Goal: Task Accomplishment & Management: Manage account settings

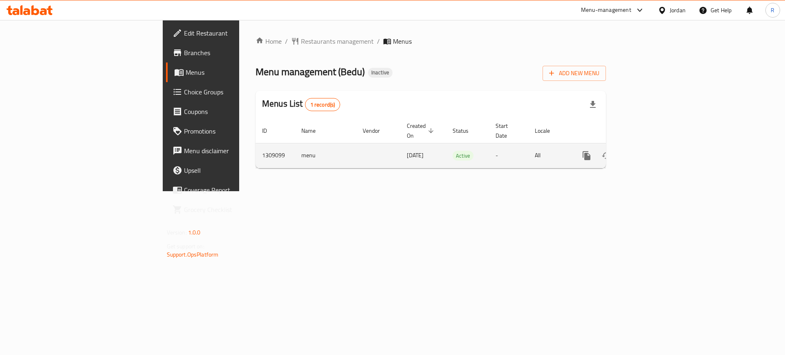
click at [651, 151] on icon "enhanced table" at bounding box center [646, 156] width 10 height 10
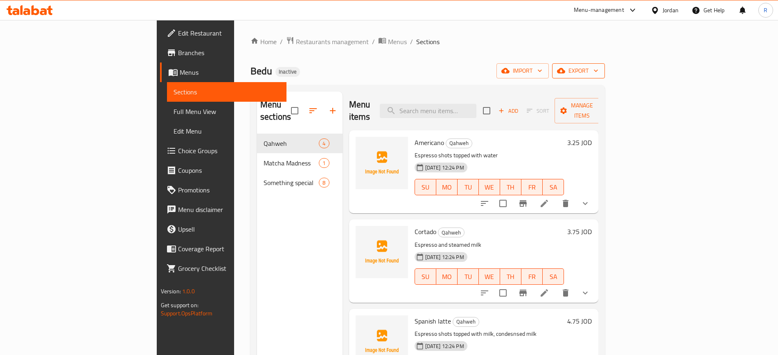
click at [598, 71] on span "export" at bounding box center [578, 71] width 40 height 10
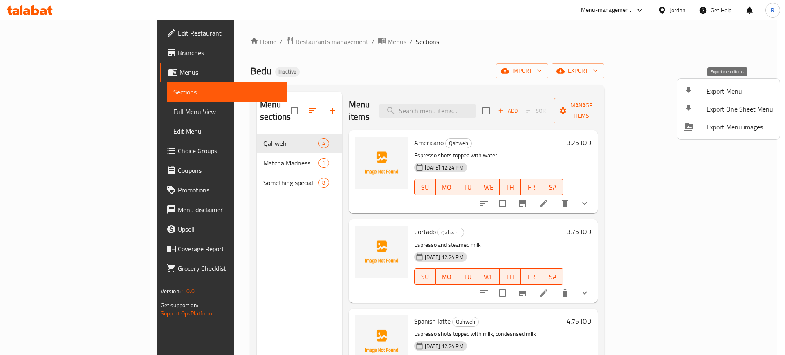
click at [724, 91] on span "Export Menu" at bounding box center [740, 91] width 67 height 10
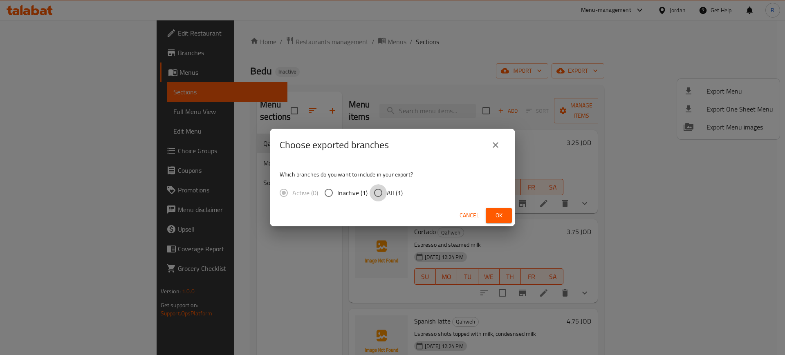
click at [377, 191] on input "All (1)" at bounding box center [378, 192] width 17 height 17
radio input "true"
click at [503, 218] on span "Ok" at bounding box center [499, 216] width 13 height 10
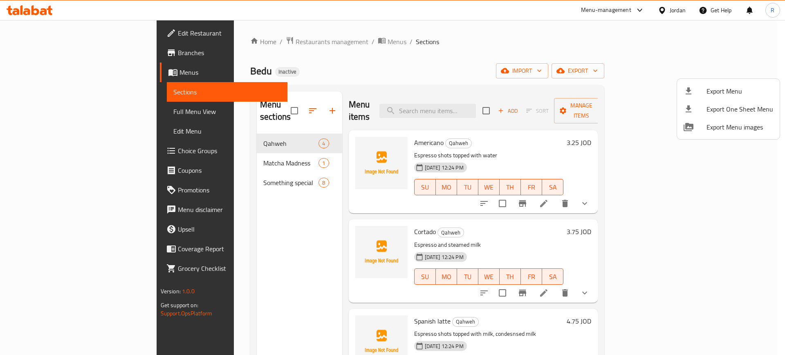
click at [445, 42] on div at bounding box center [392, 177] width 785 height 355
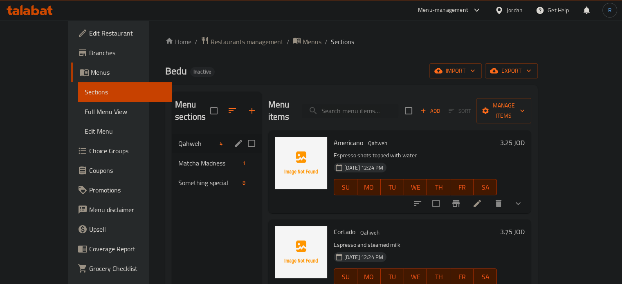
click at [178, 139] on span "Qahweh" at bounding box center [197, 144] width 38 height 10
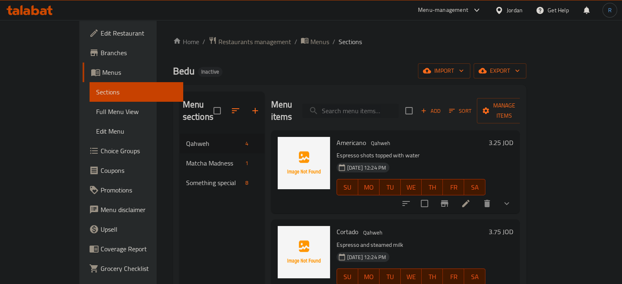
click at [371, 110] on input "search" at bounding box center [350, 111] width 97 height 14
paste input "Americano"
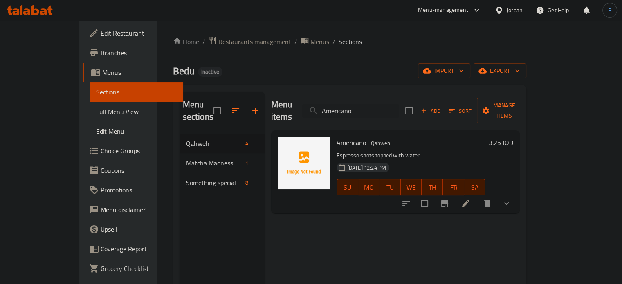
type input "Americano"
click at [471, 199] on icon at bounding box center [466, 204] width 10 height 10
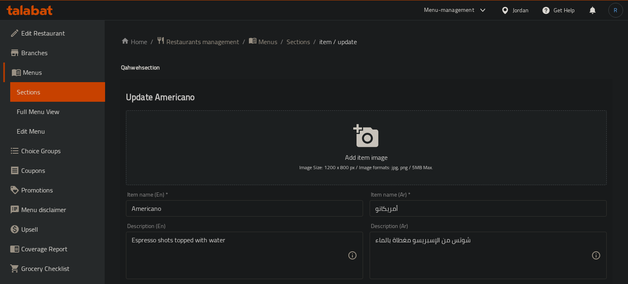
type input "إضافة النكهات"
type input "1"
type input "خيار"
type input "1"
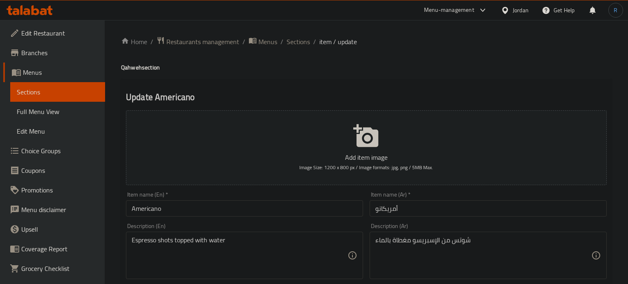
type input "1"
type input "خيارات الحليب"
type input "1"
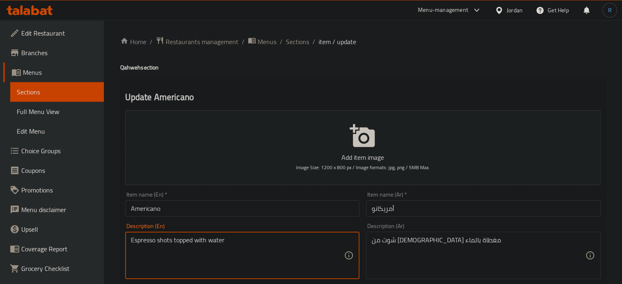
drag, startPoint x: 172, startPoint y: 243, endPoint x: 122, endPoint y: 247, distance: 50.4
click at [156, 211] on input "Americano" at bounding box center [242, 208] width 235 height 16
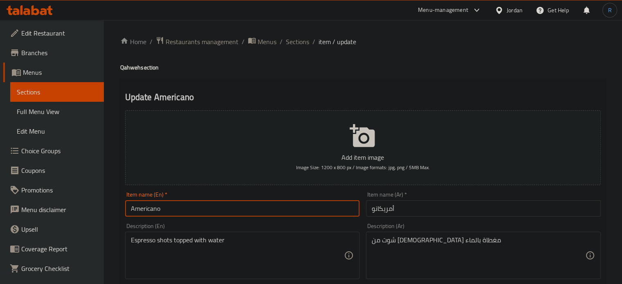
click at [156, 211] on input "Americano" at bounding box center [242, 208] width 235 height 16
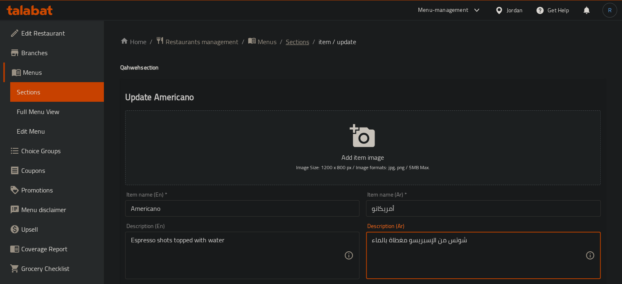
type textarea "شوتس من الإسبريسو مغطاة بالماء"
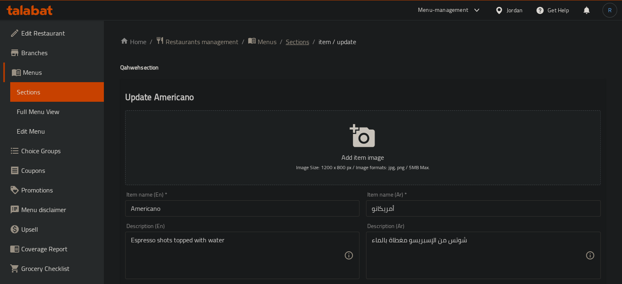
click at [297, 43] on span "Sections" at bounding box center [297, 42] width 23 height 10
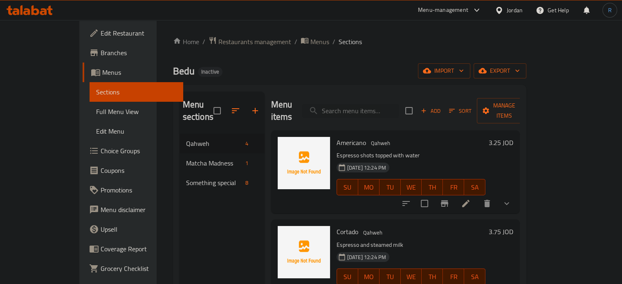
click at [101, 151] on span "Choice Groups" at bounding box center [139, 151] width 76 height 10
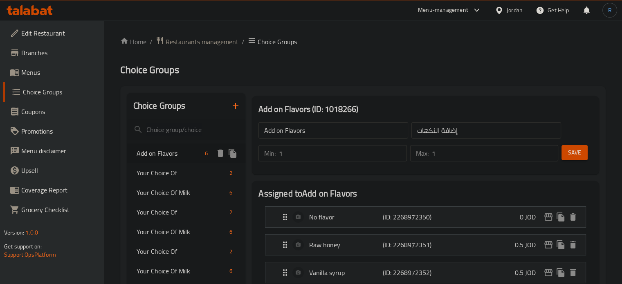
click at [177, 153] on span "Add on Flavors" at bounding box center [169, 153] width 65 height 10
click at [460, 45] on ol "Home / Restaurants management / Choice Groups" at bounding box center [363, 41] width 486 height 11
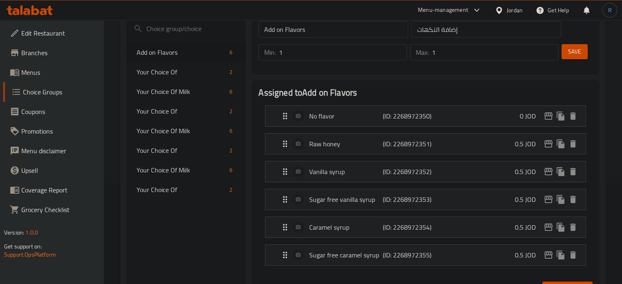
scroll to position [82, 0]
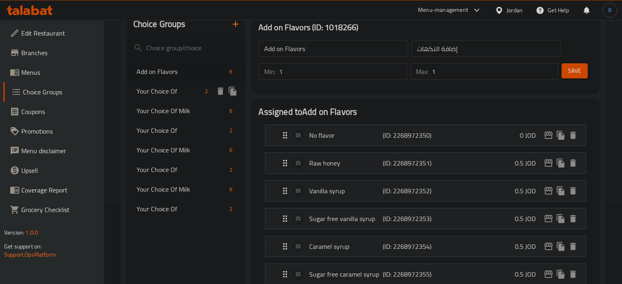
click at [164, 95] on span "Your Choice Of" at bounding box center [169, 91] width 65 height 10
type input "Your Choice Of"
type input "خيار"
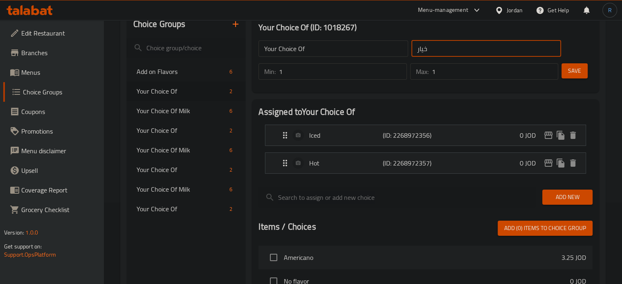
click at [427, 45] on input "خيار" at bounding box center [487, 48] width 150 height 16
click at [427, 45] on input "text" at bounding box center [487, 48] width 150 height 16
type input "إختيارك من:"
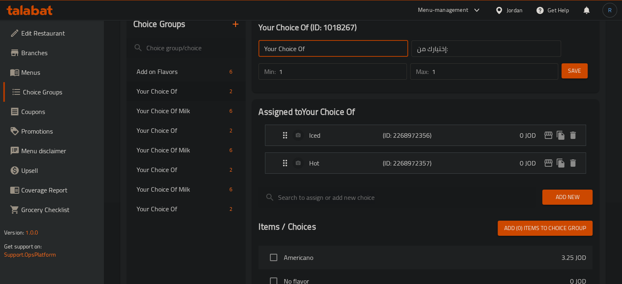
click at [337, 52] on input "Your Choice Of" at bounding box center [334, 48] width 150 height 16
click at [305, 51] on input "Your Choice Of :" at bounding box center [334, 48] width 150 height 16
click at [569, 67] on span "Save" at bounding box center [574, 71] width 13 height 10
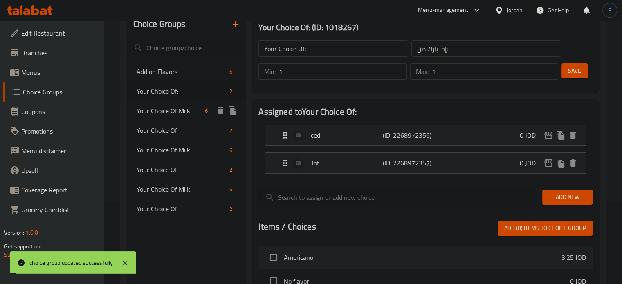
click at [171, 113] on span "Your Choice Of Milk" at bounding box center [169, 111] width 65 height 10
type input "Your Choice Of Milk"
type input "خيارات الحليب"
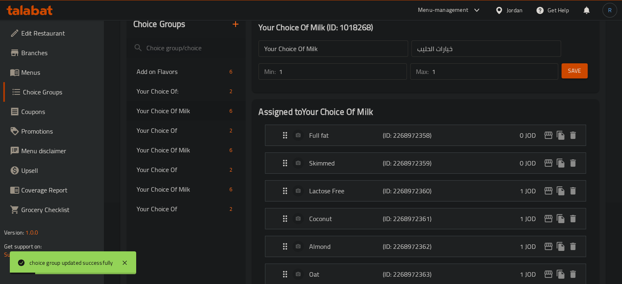
click at [443, 50] on input "خيارات الحليب" at bounding box center [487, 48] width 150 height 16
click at [443, 50] on input "text" at bounding box center [487, 48] width 150 height 16
click at [422, 49] on input "إختيارك من الحجم:" at bounding box center [487, 48] width 150 height 16
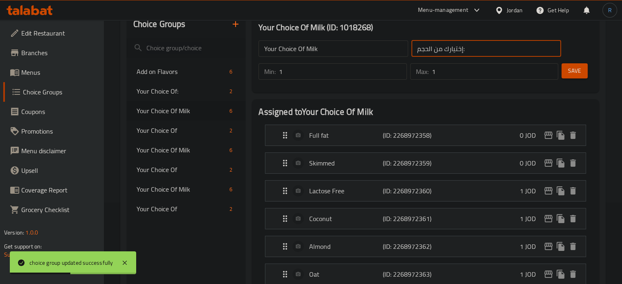
click at [422, 49] on input "إختيارك من الحجم:" at bounding box center [487, 48] width 150 height 16
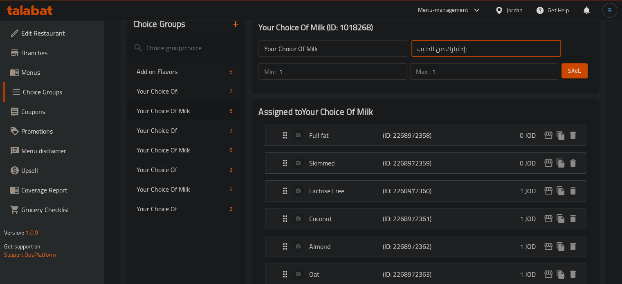
click at [570, 75] on span "Save" at bounding box center [574, 71] width 13 height 10
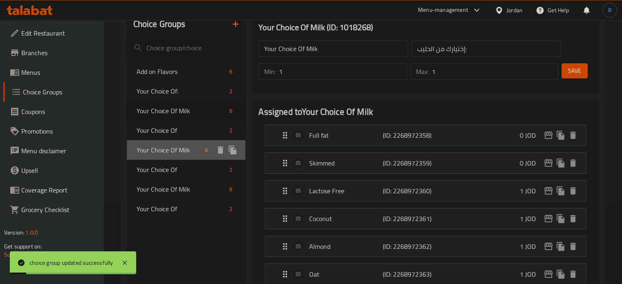
click at [175, 152] on span "Your Choice Of Milk" at bounding box center [169, 150] width 65 height 10
type input "خيارات الحليب"
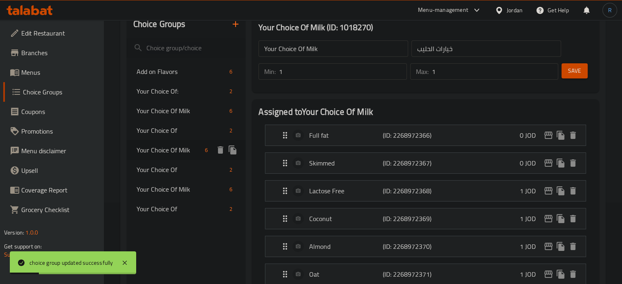
click at [175, 135] on span "Your Choice Of" at bounding box center [182, 131] width 90 height 10
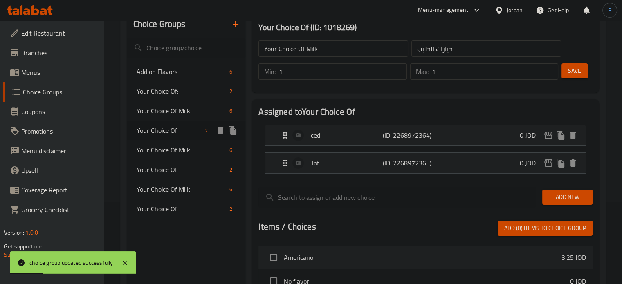
type input "Your Choice Of"
type input "خيار"
click at [185, 111] on span "Your Choice Of Milk" at bounding box center [169, 111] width 65 height 10
type input "Your Choice Of Milk"
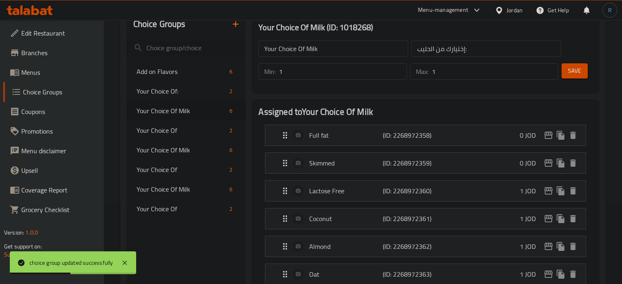
click at [436, 45] on input "إختيارك من الحليب:" at bounding box center [487, 48] width 150 height 16
click at [179, 151] on span "Your Choice Of Milk" at bounding box center [169, 150] width 65 height 10
click at [465, 47] on input "خيارات الحليب" at bounding box center [487, 48] width 150 height 16
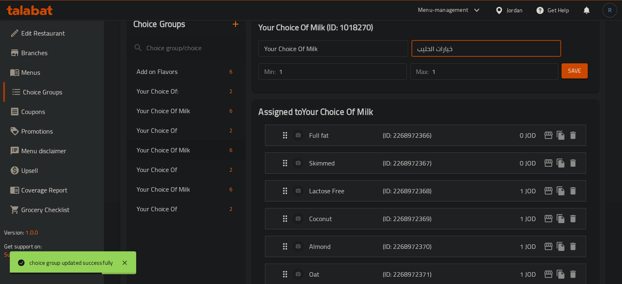
click at [465, 47] on input "خيارات الحليب" at bounding box center [487, 48] width 150 height 16
paste input "ختيارك من الحليب:"
type input "إختيارك من الحليب:"
click at [575, 71] on span "Save" at bounding box center [574, 71] width 13 height 10
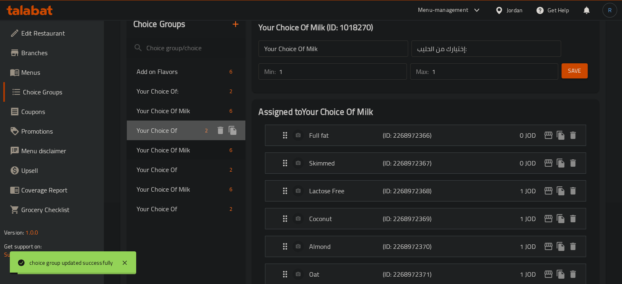
click at [165, 127] on span "Your Choice Of" at bounding box center [169, 131] width 65 height 10
type input "Your Choice Of"
type input "خيار"
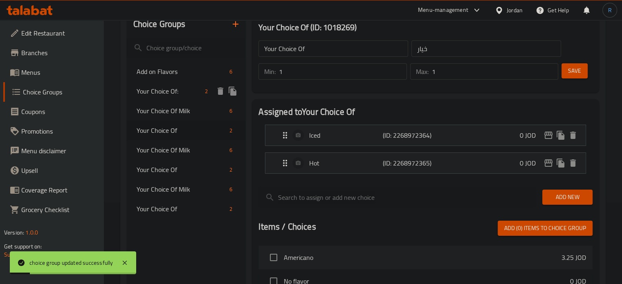
click at [166, 94] on span "Your Choice Of:" at bounding box center [169, 91] width 65 height 10
type input "Your Choice Of:"
type input "إختيارك من:"
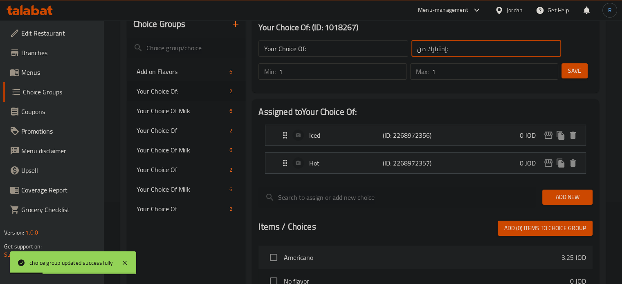
click at [456, 49] on input "إختيارك من:" at bounding box center [487, 48] width 150 height 16
click at [170, 127] on span "Your Choice Of" at bounding box center [169, 131] width 65 height 10
type input "Your Choice Of"
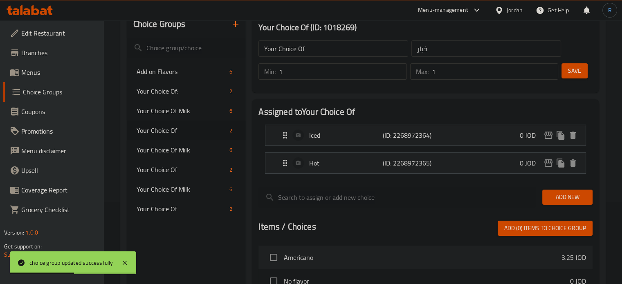
click at [435, 49] on input "خيار" at bounding box center [487, 48] width 150 height 16
paste input "ختيارك من:"
type input "إختيارك من:"
click at [568, 68] on span "Save" at bounding box center [574, 71] width 13 height 10
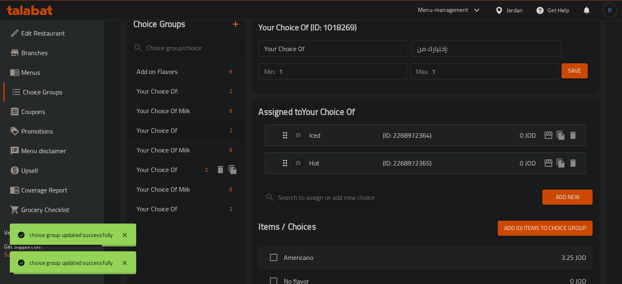
click at [171, 170] on span "Your Choice Of" at bounding box center [169, 170] width 65 height 10
type input "Your Choice Of"
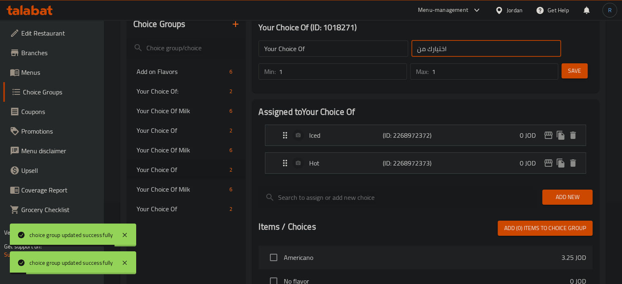
click at [472, 45] on input "اختيارك من" at bounding box center [487, 48] width 150 height 16
paste input "ختيارك من:"
click at [572, 67] on span "Save" at bounding box center [574, 71] width 13 height 10
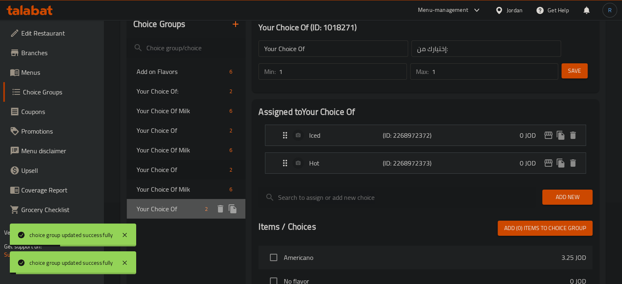
click at [172, 211] on span "Your Choice Of" at bounding box center [169, 209] width 65 height 10
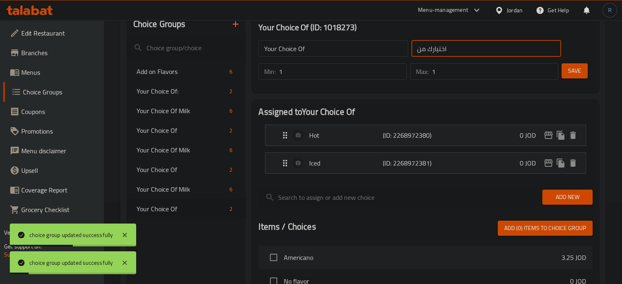
click at [460, 48] on input "اختيارك من" at bounding box center [487, 48] width 150 height 16
paste input "ختيارك من:"
type input "إختيارك من:"
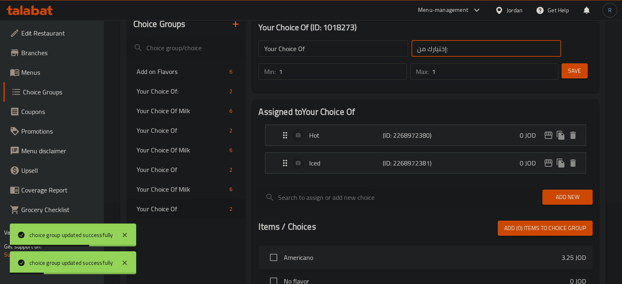
click at [573, 65] on button "Save" at bounding box center [575, 70] width 26 height 15
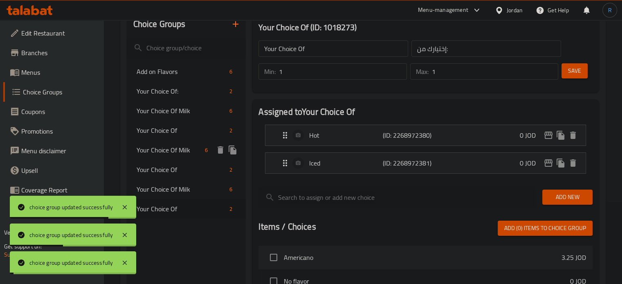
click at [168, 149] on span "Your Choice Of Milk" at bounding box center [169, 150] width 65 height 10
type input "Your Choice Of Milk"
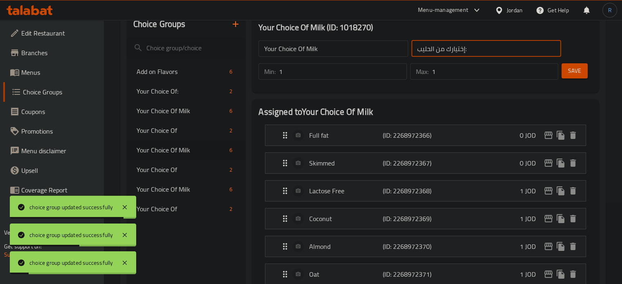
click at [485, 48] on input "إختيارك من الحليب:" at bounding box center [487, 48] width 150 height 16
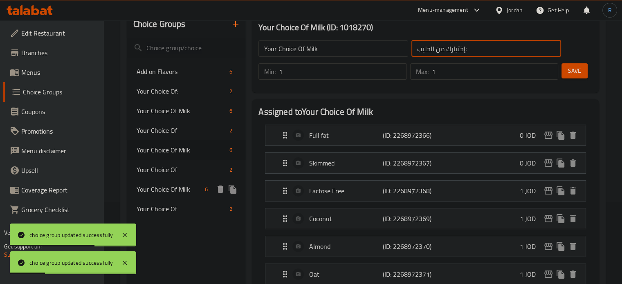
click at [177, 191] on span "Your Choice Of Milk" at bounding box center [169, 189] width 65 height 10
click at [473, 50] on input "اختيارك من الحليب" at bounding box center [487, 48] width 150 height 16
paste input "ختيارك من الحليب:"
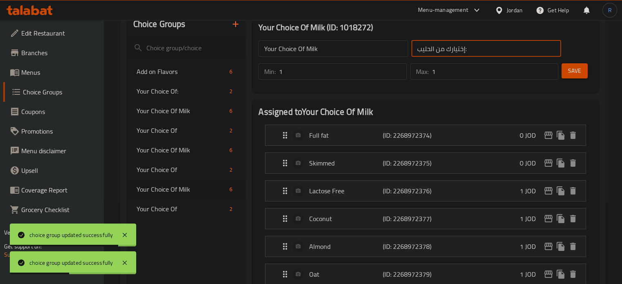
type input "إختيارك من الحليب:"
click at [565, 77] on button "Save" at bounding box center [575, 70] width 26 height 15
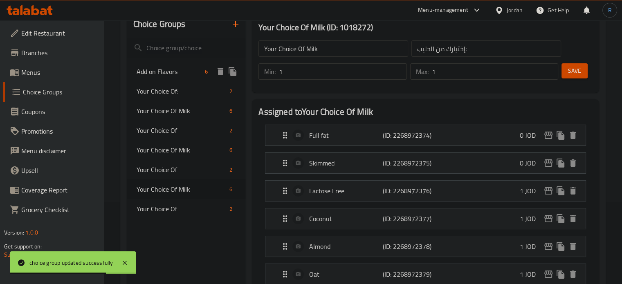
click at [166, 72] on span "Add on Flavors" at bounding box center [169, 72] width 65 height 10
type input "Add on Flavors"
type input "إضافة النكهات"
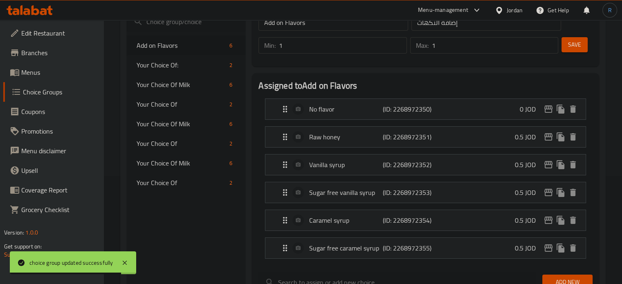
scroll to position [123, 0]
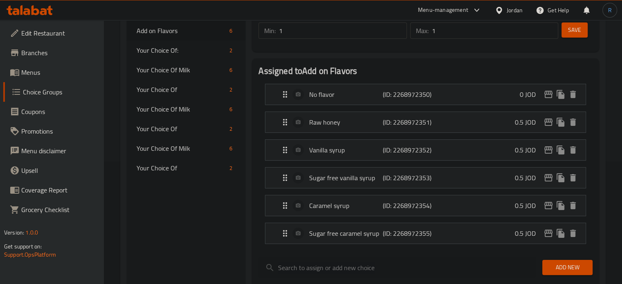
click at [172, 236] on div "Choice Groups Add on Flavors 6 Your Choice Of: 2 Your Choice Of Milk 6 Your Cho…" at bounding box center [186, 260] width 119 height 580
click at [444, 35] on input "1" at bounding box center [495, 30] width 126 height 16
type input "6"
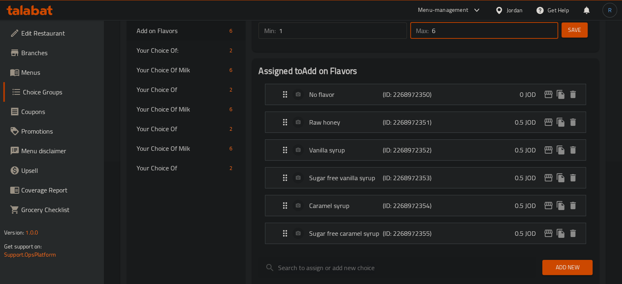
click at [579, 26] on span "Save" at bounding box center [574, 30] width 13 height 10
click at [180, 70] on span "Your Choice Of Milk" at bounding box center [169, 70] width 65 height 10
type input "Your Choice Of Milk"
type input "إختيارك من الحليب:"
type input "1"
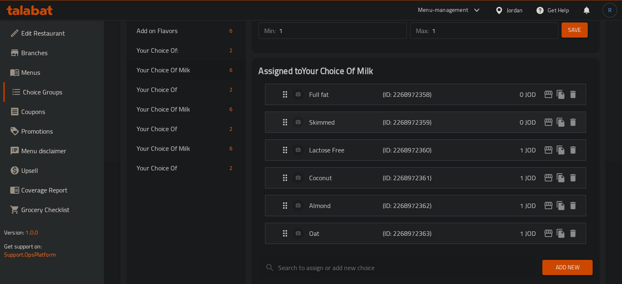
click at [338, 129] on div "Skimmed (ID: 2268972359) 0 JOD" at bounding box center [428, 122] width 296 height 20
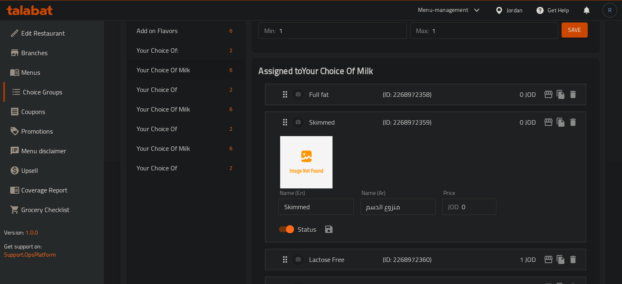
click at [388, 211] on input "منزوع الدسم" at bounding box center [397, 207] width 75 height 16
click at [391, 206] on input "منزوع الدسم" at bounding box center [397, 207] width 75 height 16
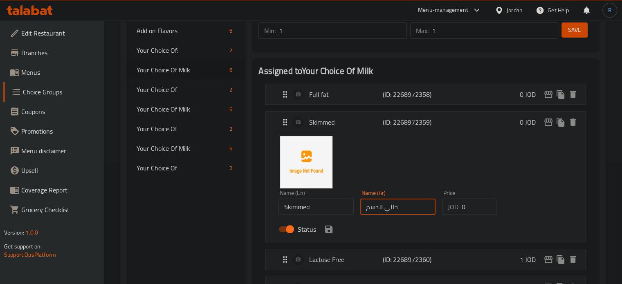
type input "خالي الدسم"
click at [329, 235] on button "save" at bounding box center [329, 229] width 12 height 12
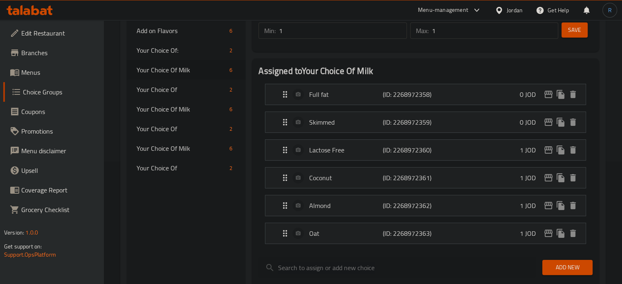
click at [571, 30] on span "Save" at bounding box center [574, 30] width 13 height 10
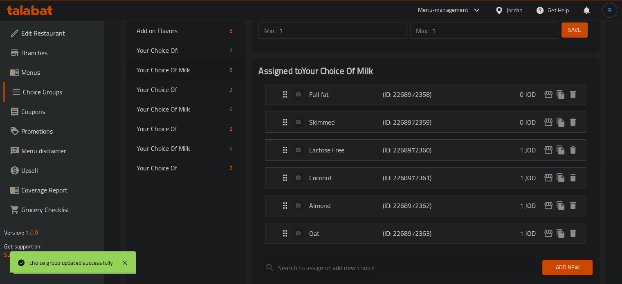
click at [328, 152] on p "Lactose Free" at bounding box center [345, 150] width 73 height 10
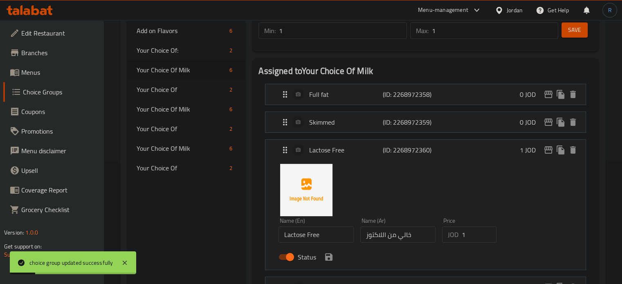
click at [328, 152] on p "Lactose Free" at bounding box center [345, 150] width 73 height 10
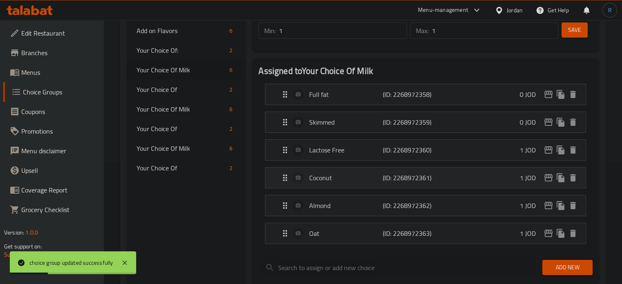
click at [326, 180] on p "Coconut" at bounding box center [345, 178] width 73 height 10
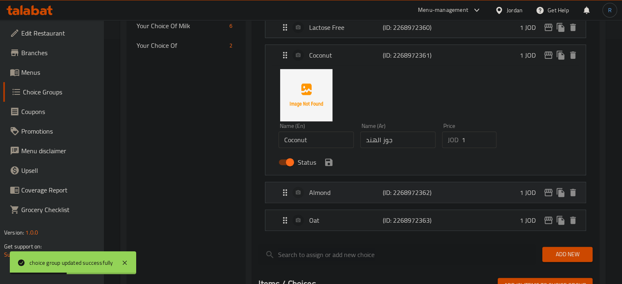
click at [323, 188] on p "Almond" at bounding box center [345, 193] width 73 height 10
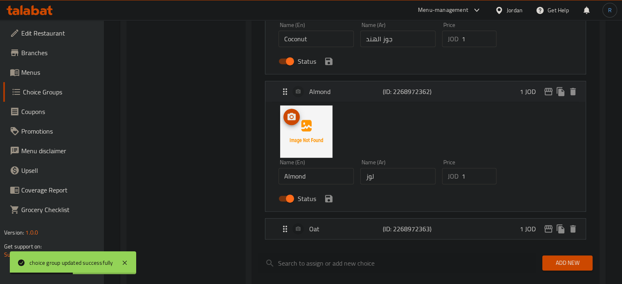
scroll to position [368, 0]
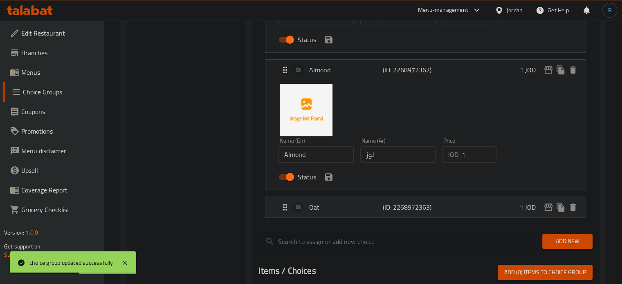
click at [323, 216] on div "Oat (ID: 2268972363) 1 JOD" at bounding box center [428, 207] width 296 height 20
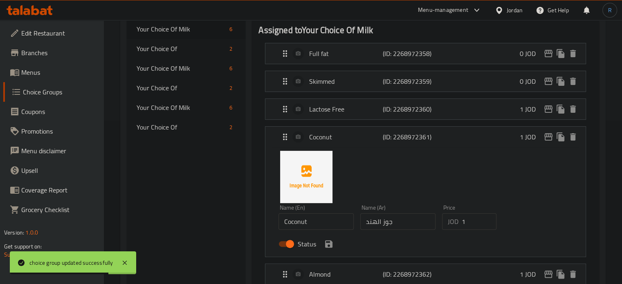
scroll to position [123, 0]
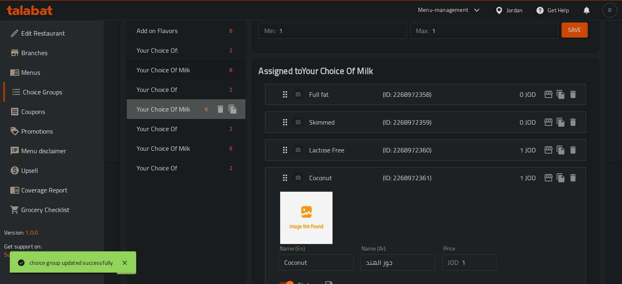
click at [180, 112] on span "Your Choice Of Milk" at bounding box center [169, 109] width 65 height 10
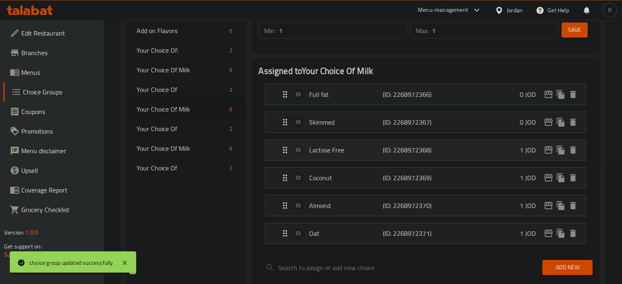
click at [351, 144] on div "Lactose Free (ID: 2268972368) 1 JOD" at bounding box center [428, 150] width 296 height 20
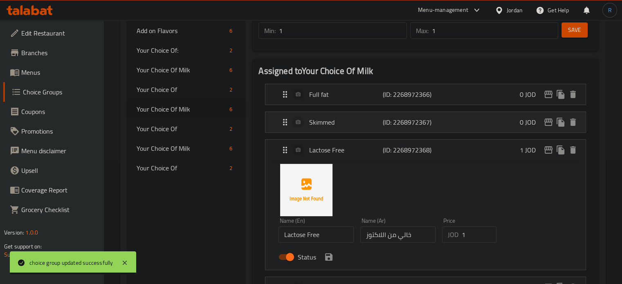
click at [341, 118] on p "Skimmed" at bounding box center [345, 122] width 73 height 10
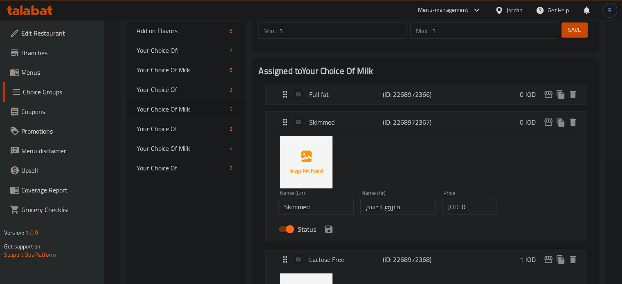
click at [391, 210] on input "منزوع الدسم" at bounding box center [397, 207] width 75 height 16
click at [331, 232] on icon "save" at bounding box center [328, 229] width 7 height 7
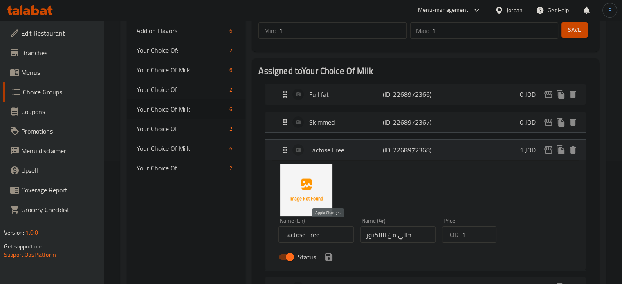
type input "خالي الدسم"
click at [570, 34] on span "Save" at bounding box center [574, 30] width 13 height 10
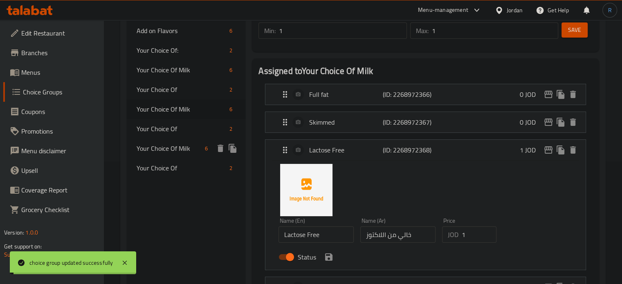
click at [164, 150] on span "Your Choice Of Milk" at bounding box center [169, 149] width 65 height 10
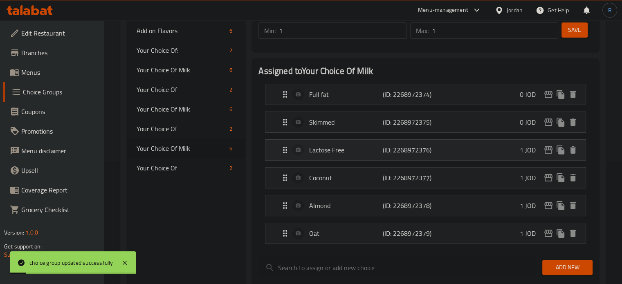
click at [324, 148] on p "Lactose Free" at bounding box center [345, 150] width 73 height 10
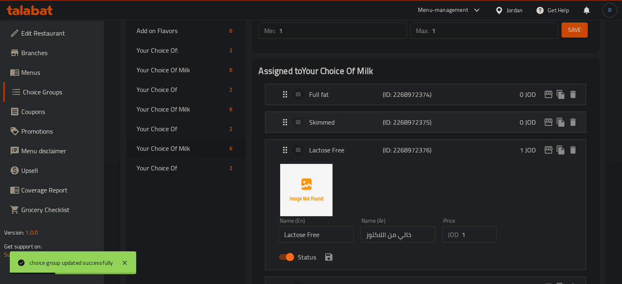
click at [333, 129] on div "Skimmed (ID: 2268972375) 0 JOD" at bounding box center [428, 122] width 296 height 20
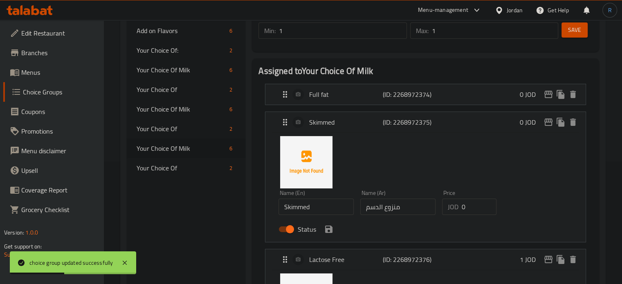
click at [394, 209] on input "منزوع الدسم" at bounding box center [397, 207] width 75 height 16
click at [327, 230] on icon "save" at bounding box center [328, 229] width 7 height 7
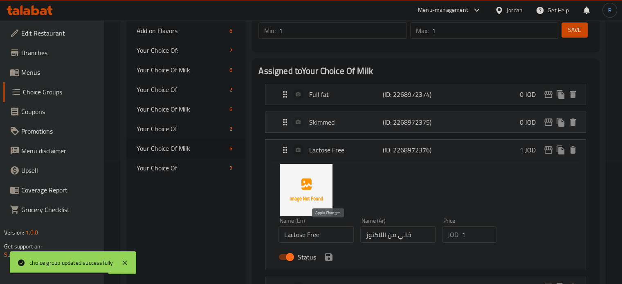
type input "خالي الدسم"
click at [569, 30] on span "Save" at bounding box center [574, 30] width 13 height 10
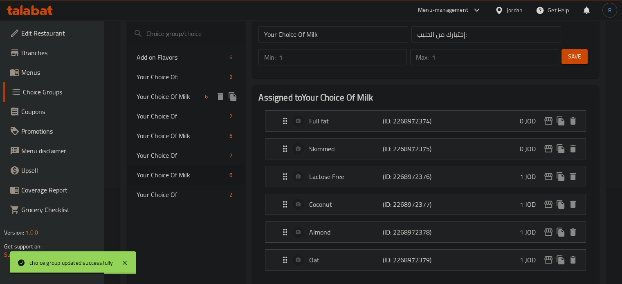
scroll to position [82, 0]
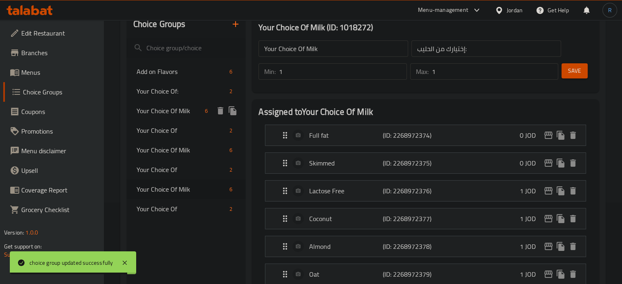
click at [171, 106] on span "Your Choice Of Milk" at bounding box center [169, 111] width 65 height 10
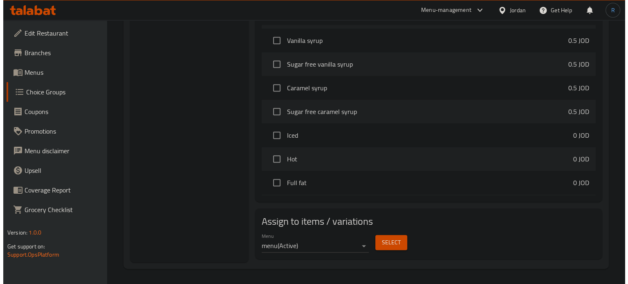
scroll to position [123, 0]
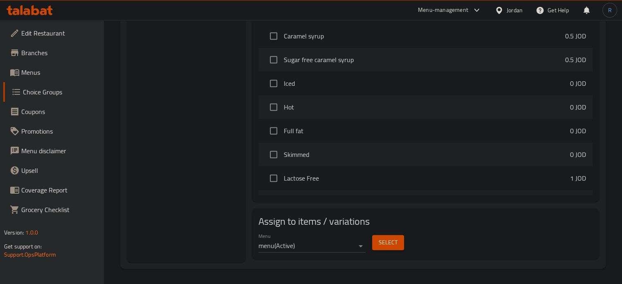
click at [383, 238] on span "Select" at bounding box center [388, 243] width 19 height 10
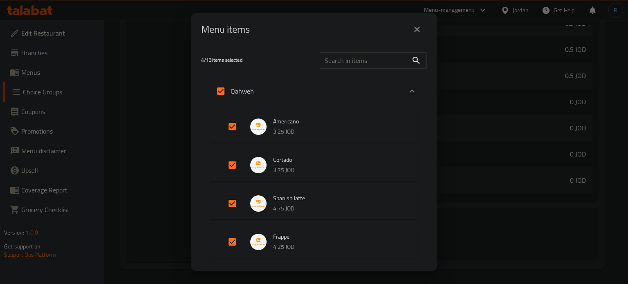
click at [233, 121] on input "Expand" at bounding box center [233, 127] width 20 height 20
checkbox input "false"
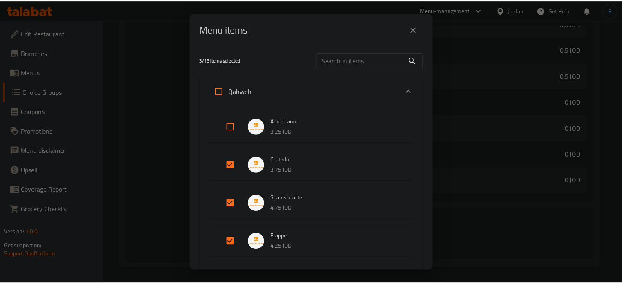
scroll to position [109, 0]
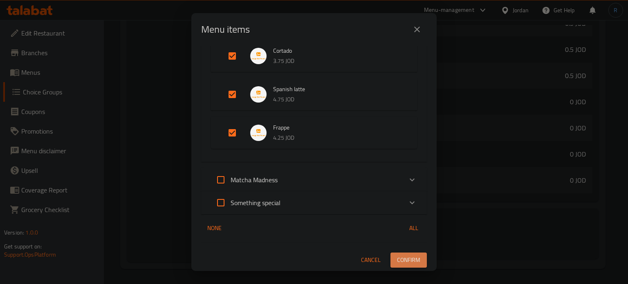
click at [406, 261] on span "Confirm" at bounding box center [408, 260] width 23 height 10
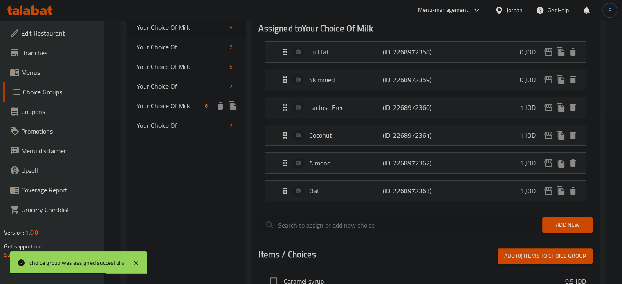
scroll to position [124, 0]
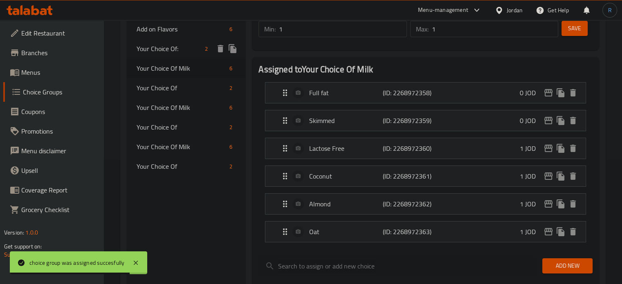
click at [159, 48] on span "Your Choice Of:" at bounding box center [169, 49] width 65 height 10
type input "Your Choice Of:"
type input "إختيارك من:"
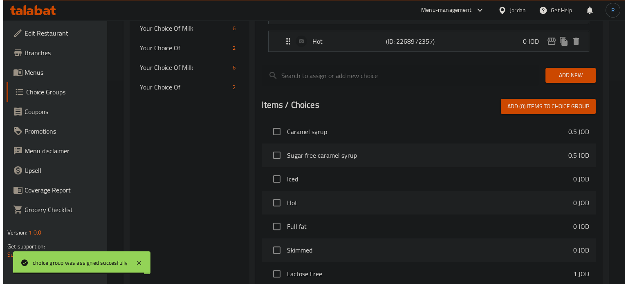
scroll to position [300, 0]
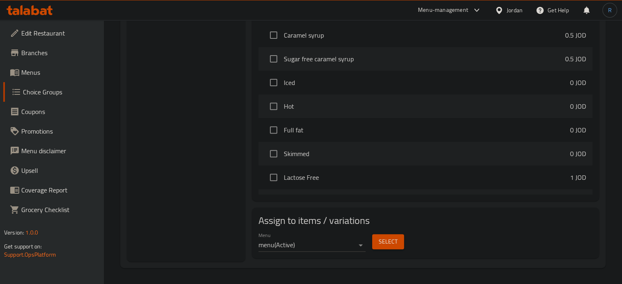
click at [394, 238] on span "Select" at bounding box center [388, 242] width 19 height 10
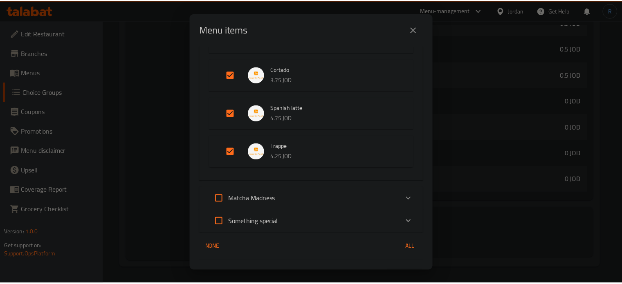
scroll to position [109, 0]
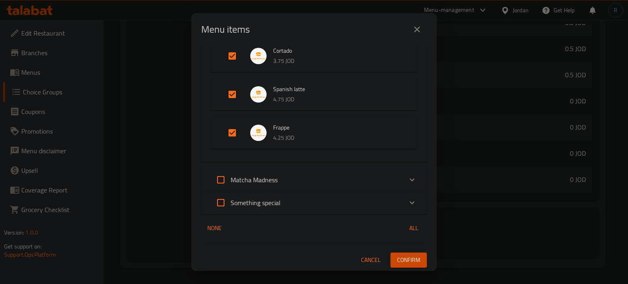
click at [232, 136] on input "Expand" at bounding box center [233, 133] width 20 height 20
checkbox input "false"
click at [404, 260] on span "Confirm" at bounding box center [408, 260] width 23 height 10
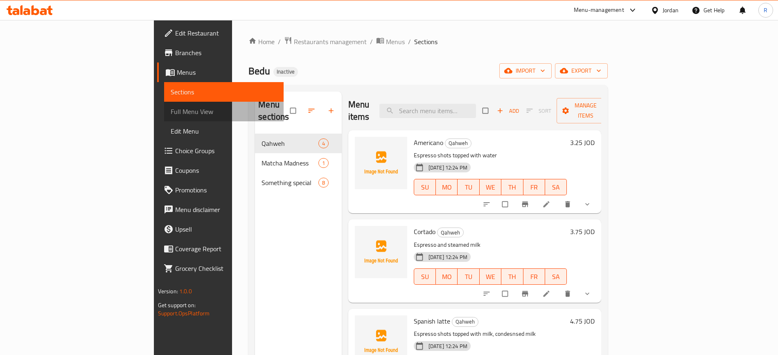
click at [171, 115] on span "Full Menu View" at bounding box center [224, 112] width 106 height 10
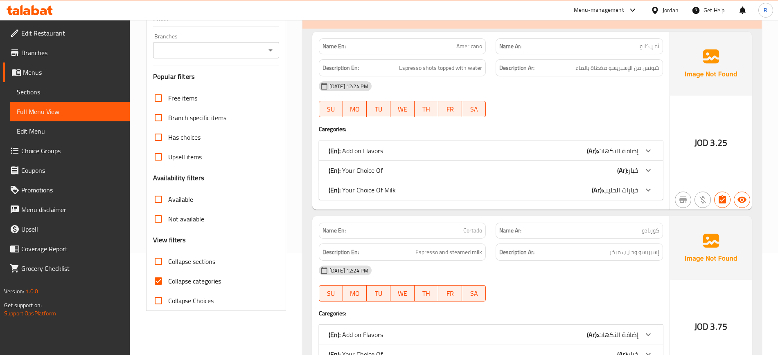
scroll to position [102, 0]
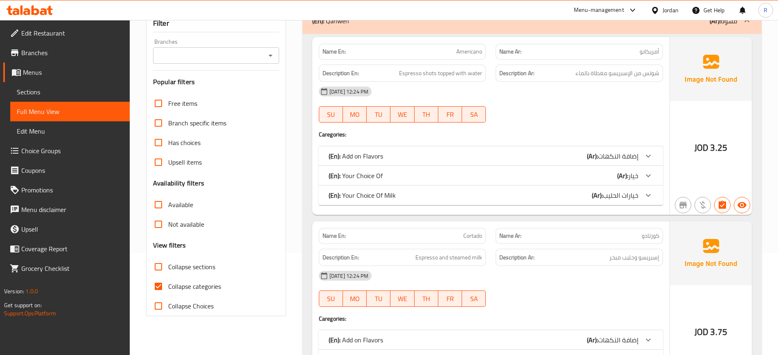
click at [157, 282] on input "Collapse categories" at bounding box center [158, 287] width 20 height 20
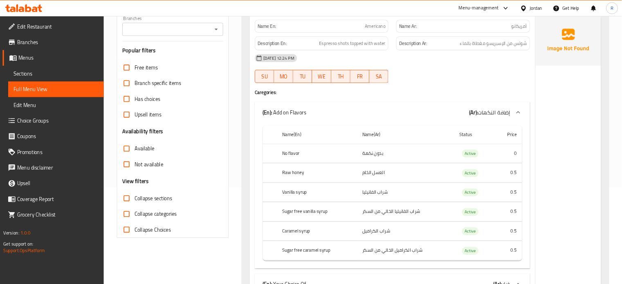
scroll to position [0, 0]
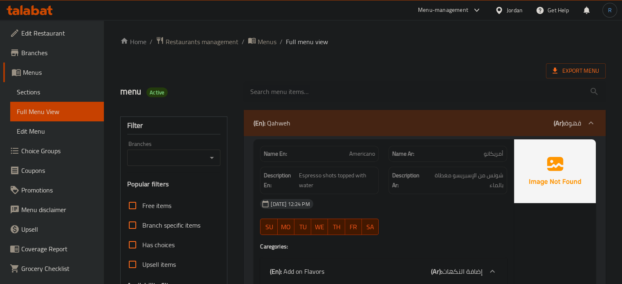
click at [362, 46] on ol "Home / Restaurants management / Menus / Full menu view" at bounding box center [363, 41] width 486 height 11
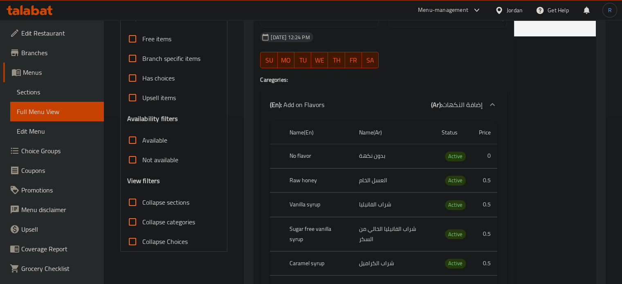
scroll to position [123, 0]
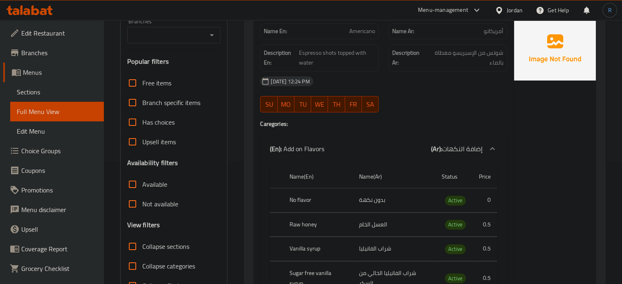
drag, startPoint x: 571, startPoint y: 147, endPoint x: 566, endPoint y: 148, distance: 5.2
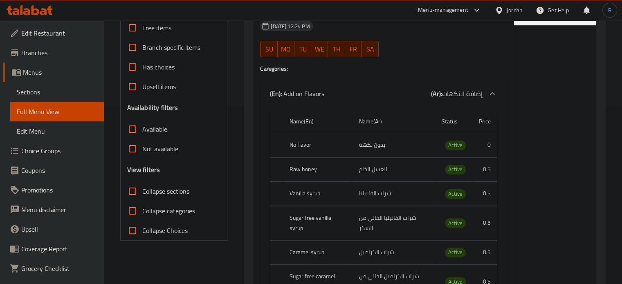
scroll to position [245, 0]
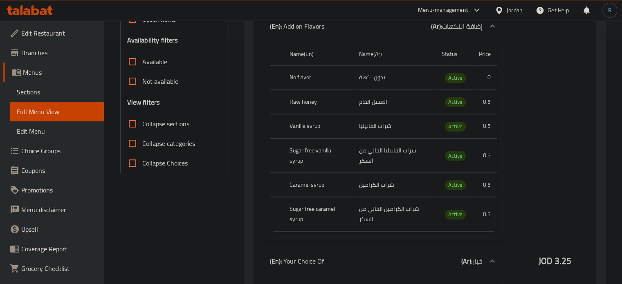
click at [131, 140] on input "Collapse categories" at bounding box center [133, 144] width 20 height 20
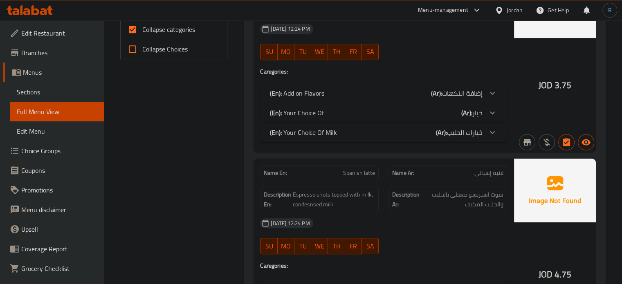
scroll to position [368, 0]
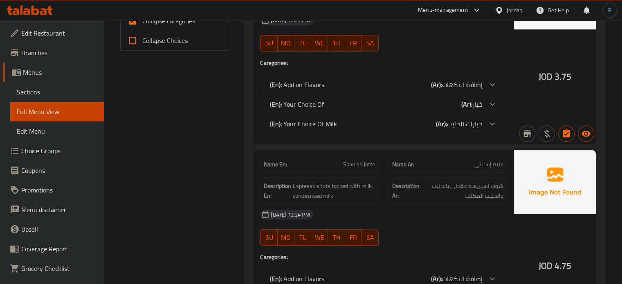
drag, startPoint x: 453, startPoint y: 230, endPoint x: 434, endPoint y: 214, distance: 24.7
click at [453, 230] on div "01-09-2025 12:24 PM SU MO TU WE TH FR SA" at bounding box center [383, 228] width 257 height 46
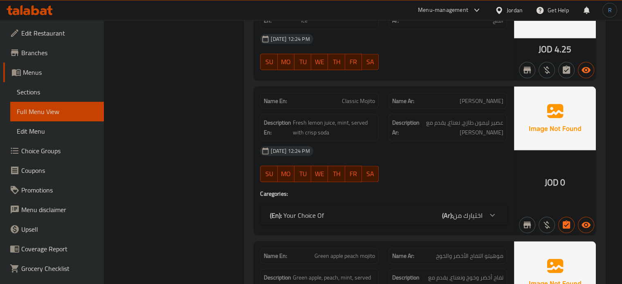
scroll to position [1718, 0]
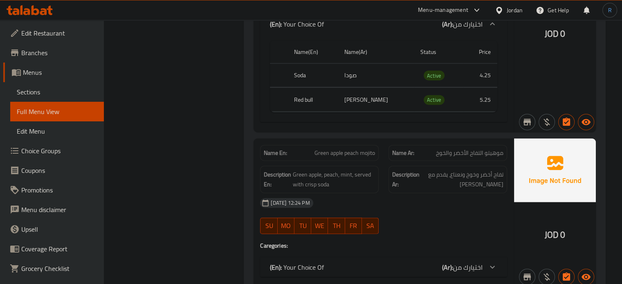
scroll to position [2005, 0]
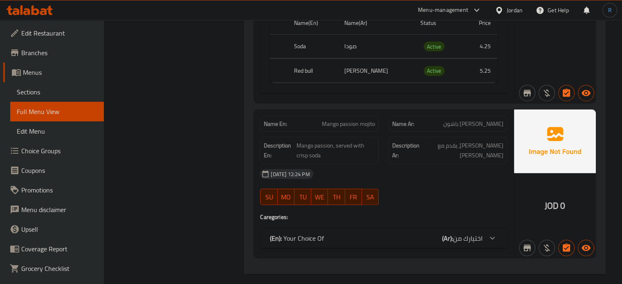
scroll to position [2160, 0]
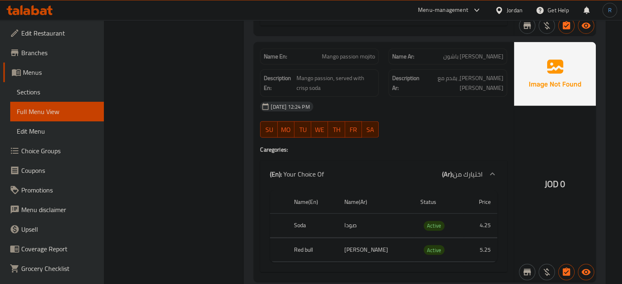
scroll to position [2242, 0]
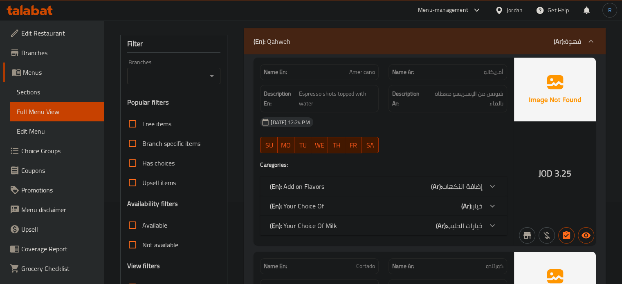
scroll to position [164, 0]
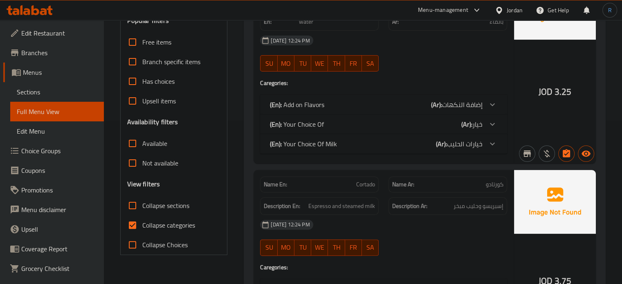
click at [131, 228] on input "Collapse categories" at bounding box center [133, 226] width 20 height 20
checkbox input "false"
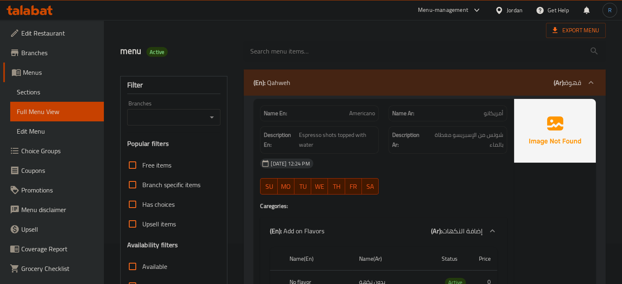
scroll to position [41, 0]
click at [417, 171] on div "[DATE] 12:24 PM" at bounding box center [383, 163] width 257 height 20
click at [356, 116] on span "Americano" at bounding box center [362, 113] width 26 height 9
copy span "Americano"
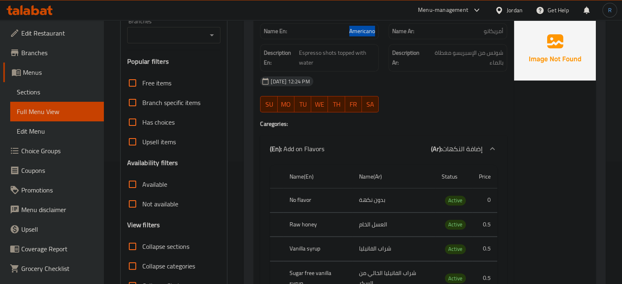
scroll to position [164, 0]
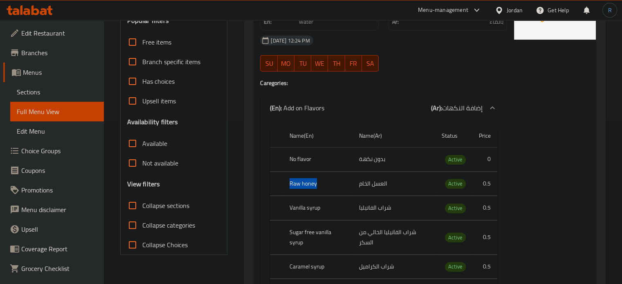
drag, startPoint x: 290, startPoint y: 185, endPoint x: 326, endPoint y: 185, distance: 36.0
click at [326, 185] on th "Raw honey" at bounding box center [317, 184] width 69 height 24
copy th "Raw honey"
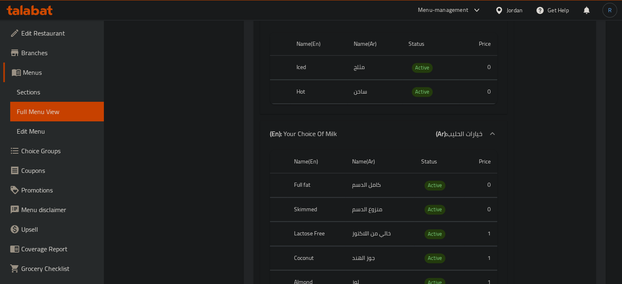
scroll to position [532, 0]
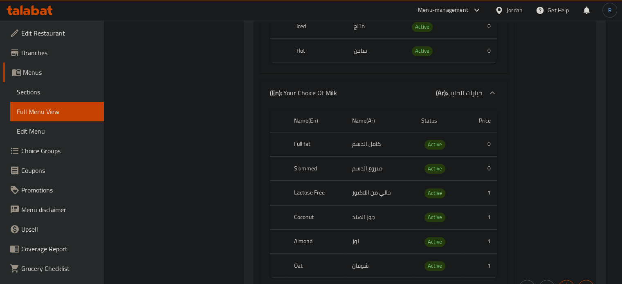
drag, startPoint x: 514, startPoint y: 101, endPoint x: 341, endPoint y: 75, distance: 174.5
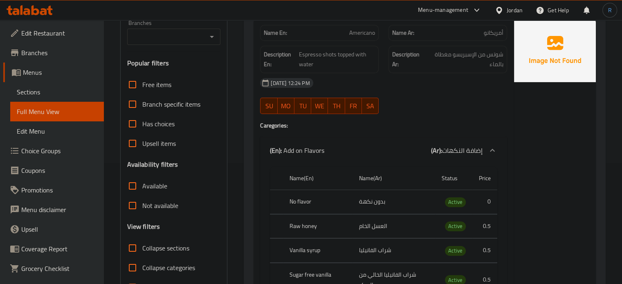
scroll to position [123, 0]
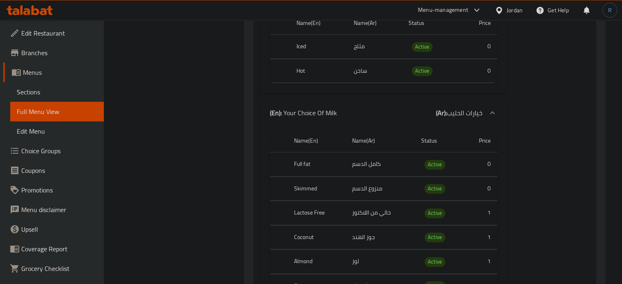
scroll to position [532, 0]
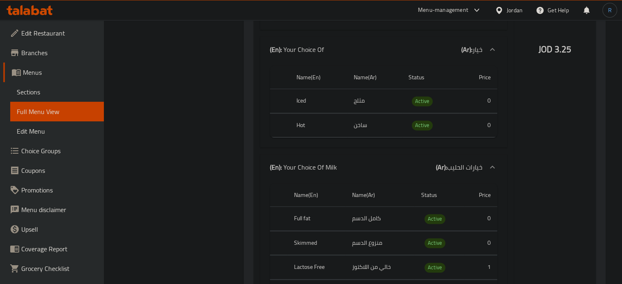
scroll to position [450, 0]
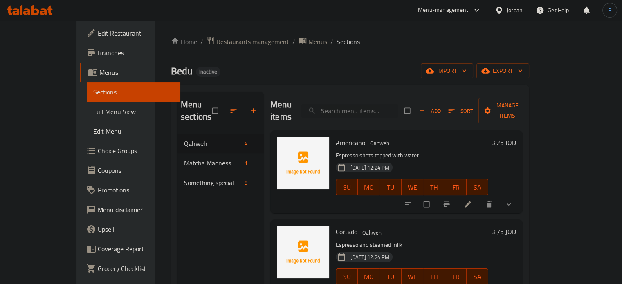
click at [336, 137] on span "Americano" at bounding box center [350, 143] width 29 height 12
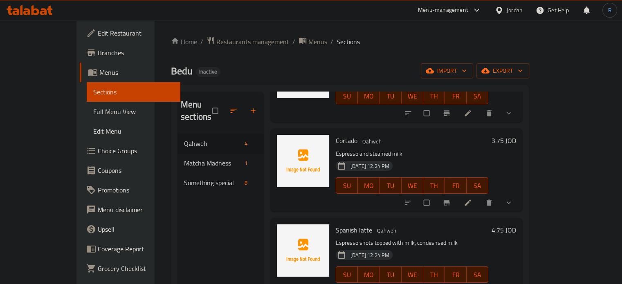
scroll to position [93, 0]
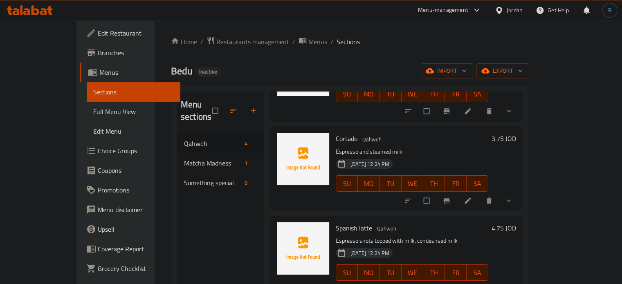
click at [336, 133] on span "Cortado" at bounding box center [347, 139] width 22 height 12
copy h6 "Cortado"
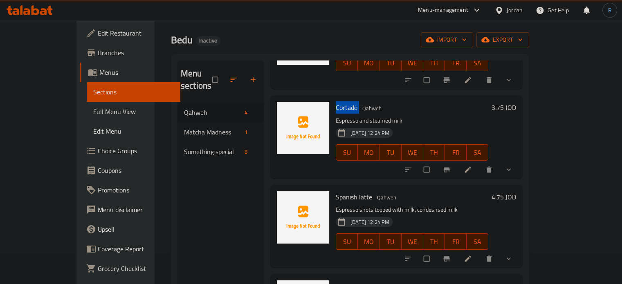
scroll to position [82, 0]
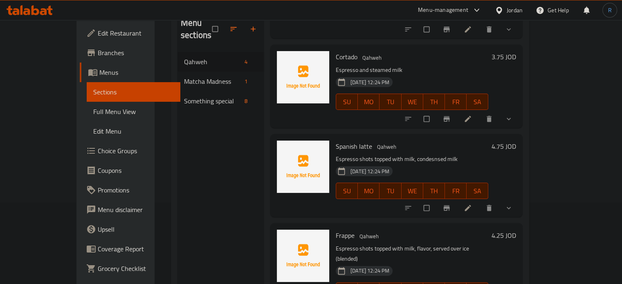
click at [336, 140] on span "Spanish latte" at bounding box center [354, 146] width 36 height 12
copy h6 "Spanish latte"
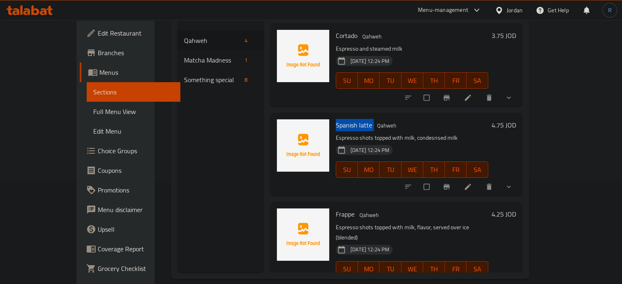
scroll to position [115, 0]
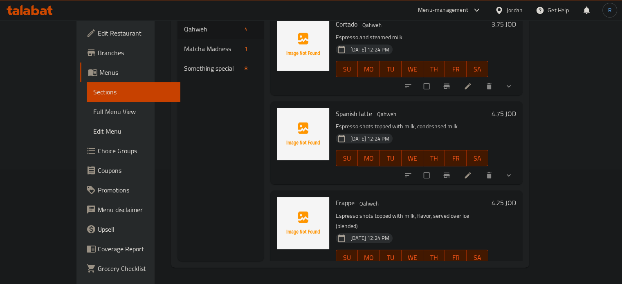
click at [336, 197] on span "Frappe" at bounding box center [345, 203] width 19 height 12
copy h6 "Frappe"
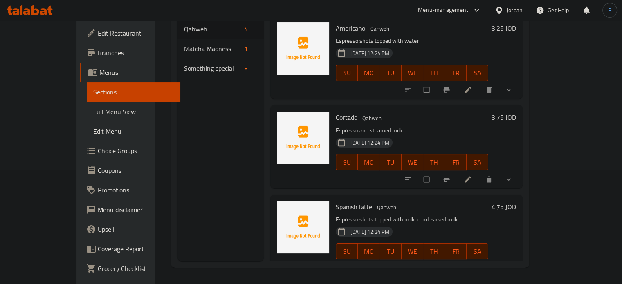
scroll to position [0, 0]
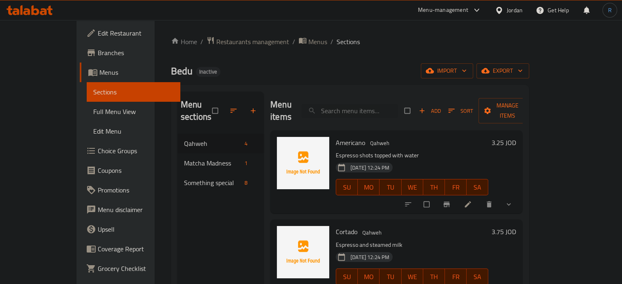
click at [336, 137] on span "Americano" at bounding box center [350, 143] width 29 height 12
copy h6 "Americano"
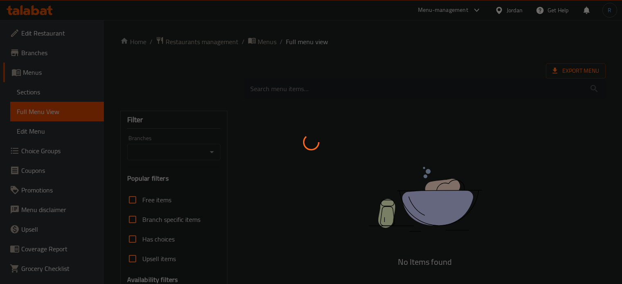
scroll to position [145, 0]
click at [317, 127] on div at bounding box center [311, 142] width 622 height 284
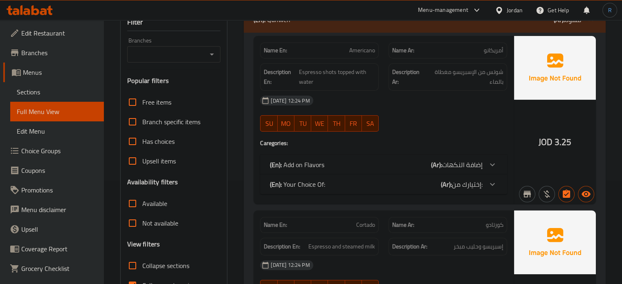
scroll to position [123, 0]
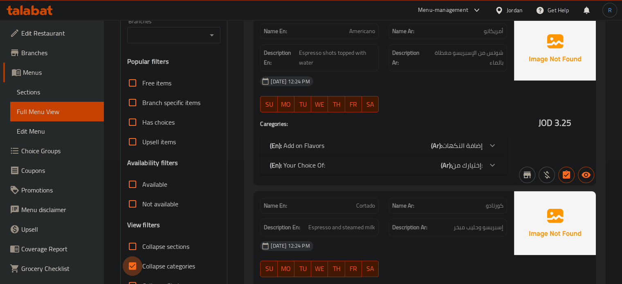
click at [133, 265] on input "Collapse categories" at bounding box center [133, 266] width 20 height 20
checkbox input "false"
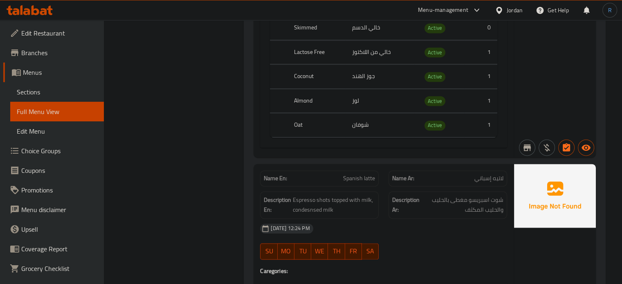
scroll to position [1227, 0]
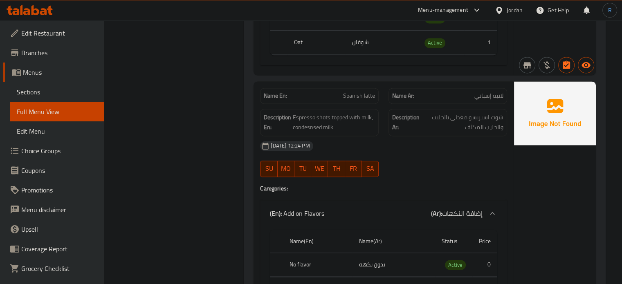
click at [438, 139] on div "[DATE] 12:24 PM" at bounding box center [383, 146] width 257 height 20
click at [442, 170] on div "[DATE] 12:24 PM SU MO TU WE TH FR SA" at bounding box center [383, 159] width 257 height 46
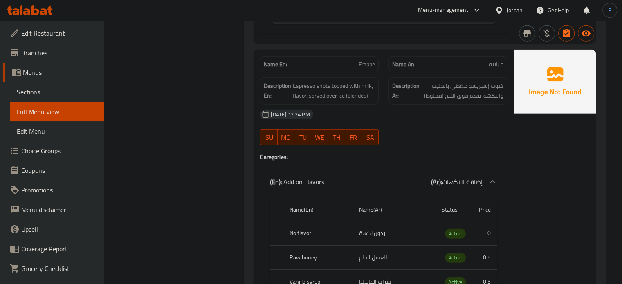
scroll to position [1945, 0]
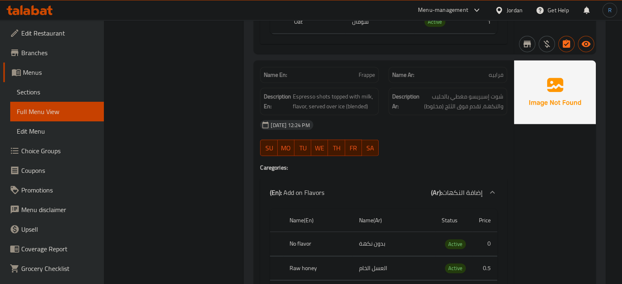
click at [361, 78] on span "Frappe" at bounding box center [367, 75] width 16 height 9
copy span "Frappe"
click at [365, 75] on span "Frappe" at bounding box center [367, 75] width 16 height 9
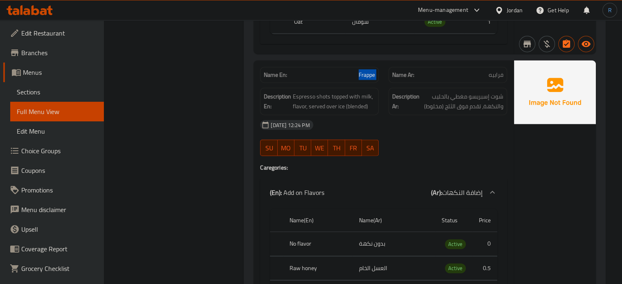
click at [365, 75] on span "Frappe" at bounding box center [367, 75] width 16 height 9
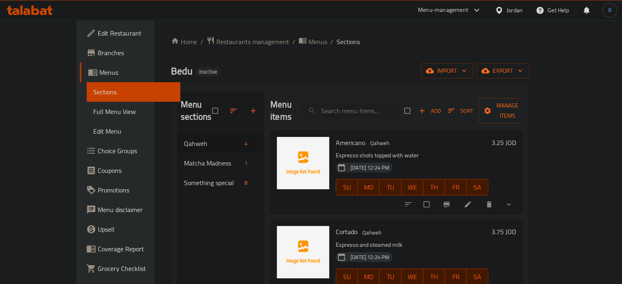
click at [362, 96] on div "Menu items Add Sort Manage items" at bounding box center [396, 111] width 252 height 39
paste input "Matcha"
click at [362, 104] on input "Matcha" at bounding box center [349, 111] width 97 height 14
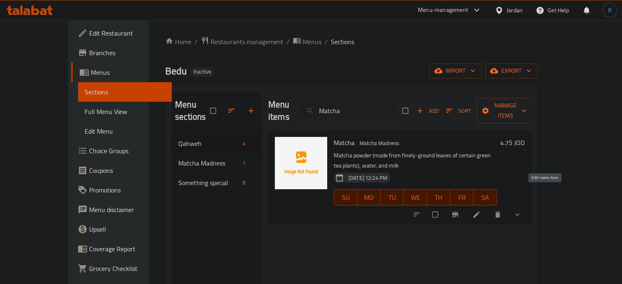
type input "Matcha"
click at [481, 211] on icon at bounding box center [476, 215] width 8 height 8
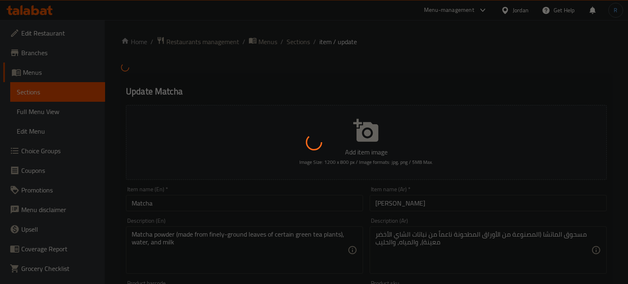
type input "إختيارك من الحليب:"
type input "1"
type input "إختيارك من:"
type input "1"
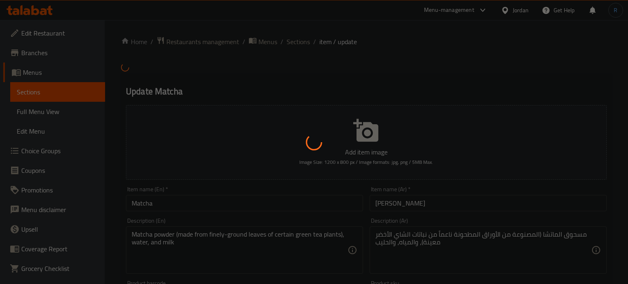
type input "1"
type input "إضافة النكهات"
type input "1"
type input "6"
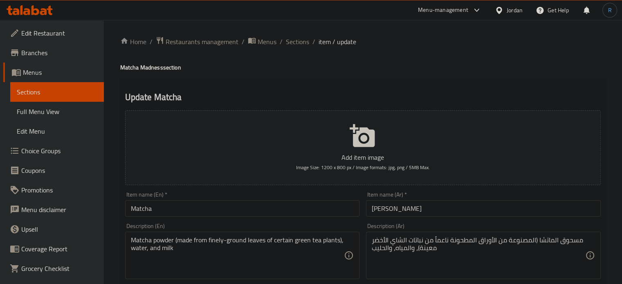
scroll to position [41, 0]
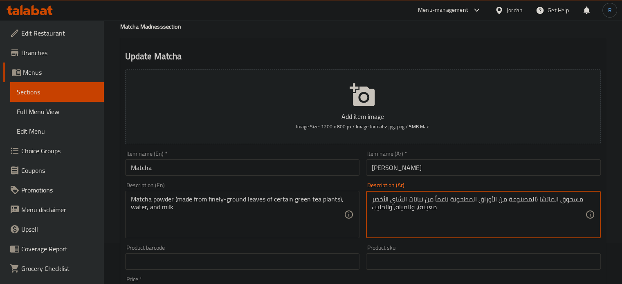
click at [565, 201] on textarea "مسحوق الماتشا (المصنوعة من الأوراق المطحونة ناعماً من نباتات الشاي الأخضر معينة…" at bounding box center [479, 215] width 214 height 39
type textarea "بودرة الماتشا (المصنوعة من الأوراق المطحونة ناعماً من نباتات الشاي الأخضر معينة…"
click at [242, 171] on input "Matcha" at bounding box center [242, 168] width 235 height 16
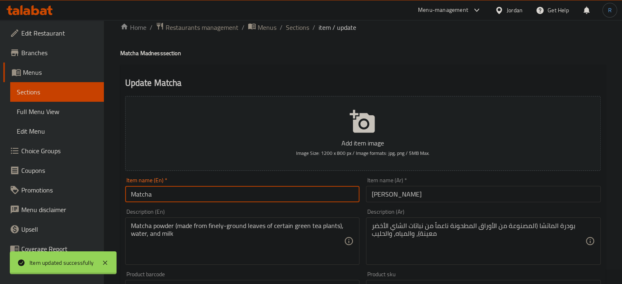
scroll to position [0, 0]
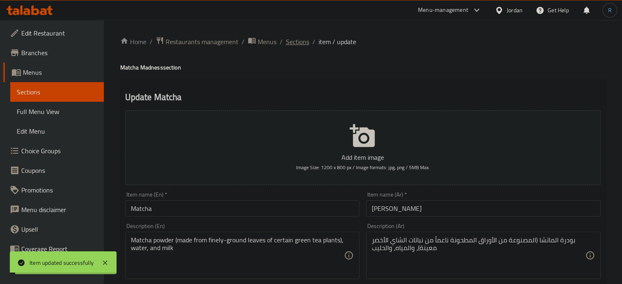
click at [288, 45] on span "Sections" at bounding box center [297, 42] width 23 height 10
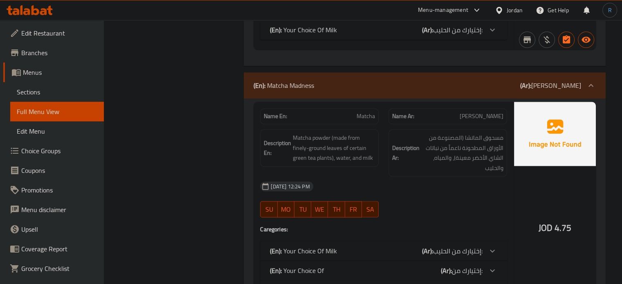
scroll to position [818, 0]
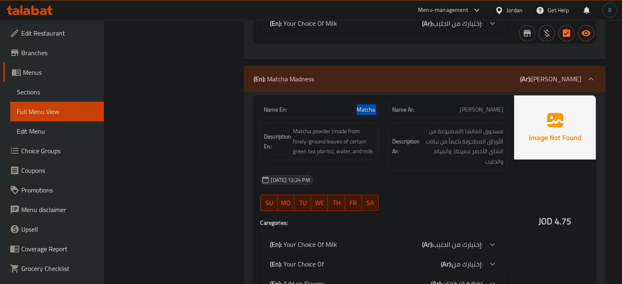
copy span "Matcha"
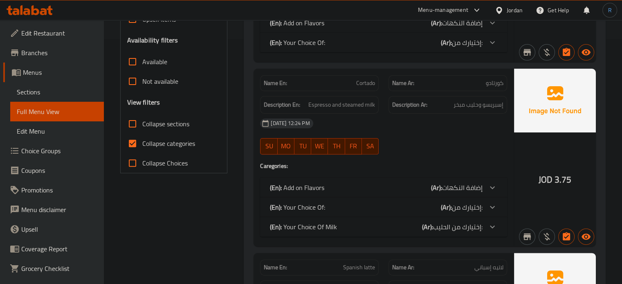
click at [165, 146] on span "Collapse categories" at bounding box center [168, 144] width 53 height 10
click at [142, 146] on input "Collapse categories" at bounding box center [133, 144] width 20 height 20
checkbox input "false"
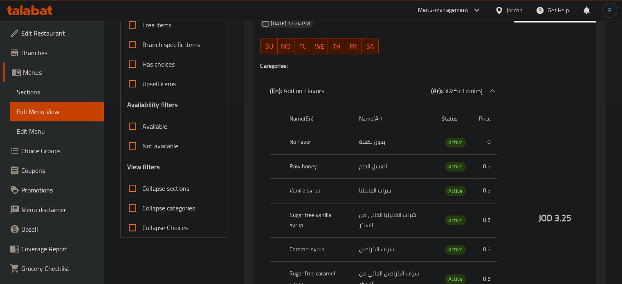
scroll to position [41, 0]
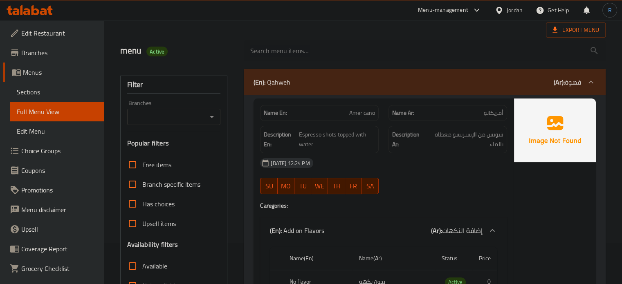
click at [298, 85] on div "(En): Qahweh (Ar): قهوة" at bounding box center [418, 82] width 328 height 10
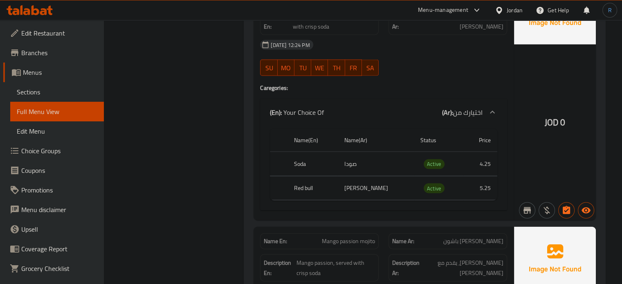
scroll to position [1800, 0]
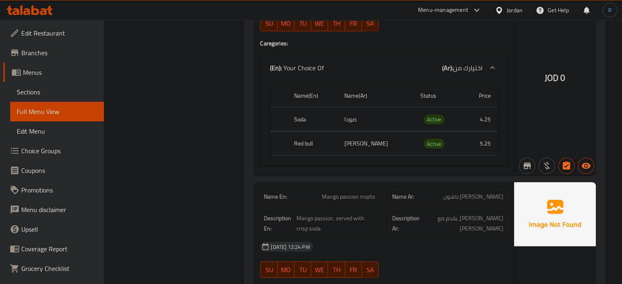
click at [393, 229] on strong "Description Ar:" at bounding box center [405, 224] width 27 height 20
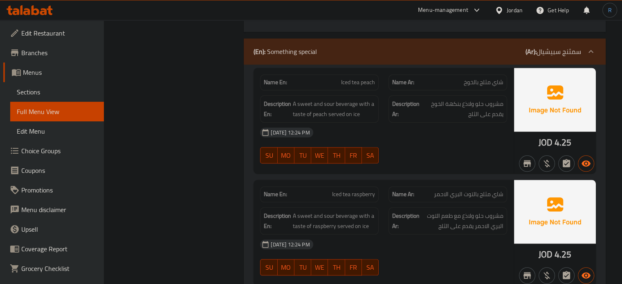
scroll to position [909, 0]
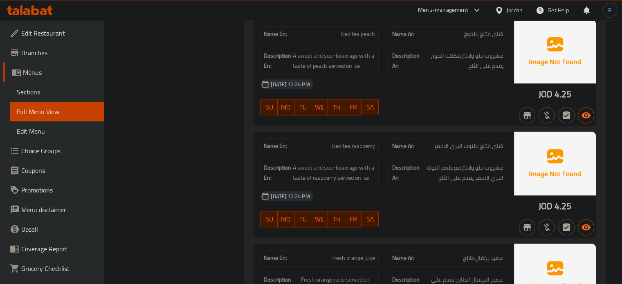
click at [413, 205] on div "[DATE] 12:24 PM" at bounding box center [383, 197] width 257 height 20
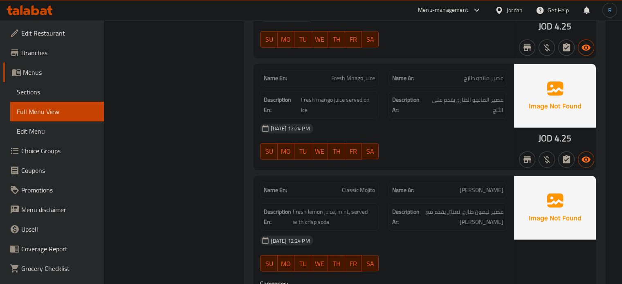
scroll to position [1318, 0]
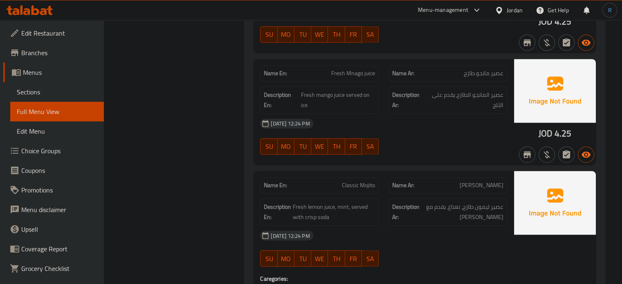
click at [335, 227] on div "[DATE] 12:24 PM" at bounding box center [383, 236] width 257 height 20
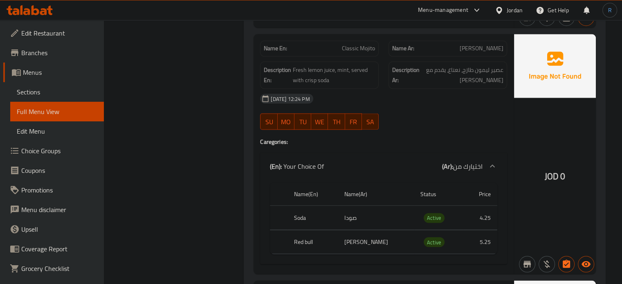
scroll to position [1441, 0]
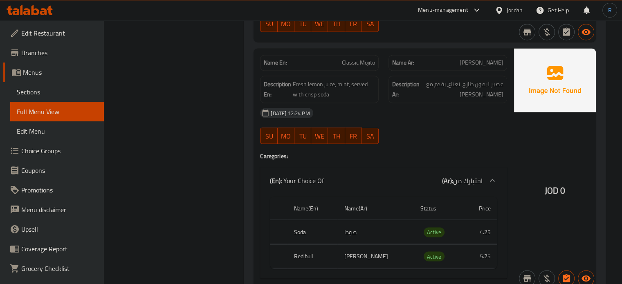
click at [524, 121] on div "JOD 0" at bounding box center [555, 168] width 82 height 240
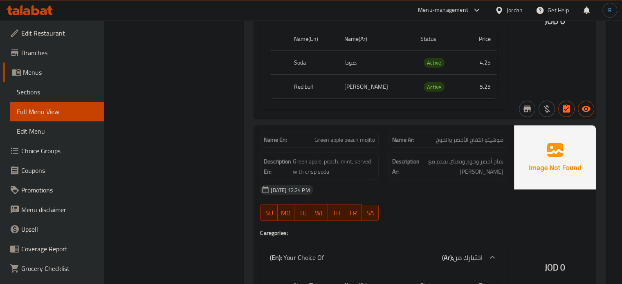
scroll to position [1645, 0]
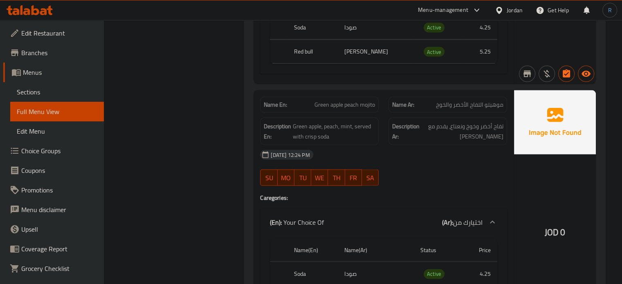
click at [399, 160] on div "[DATE] 12:24 PM" at bounding box center [383, 155] width 257 height 20
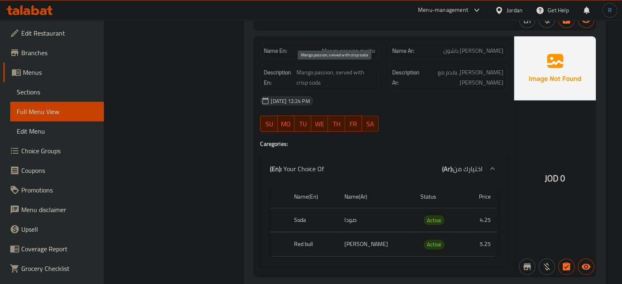
scroll to position [1969, 0]
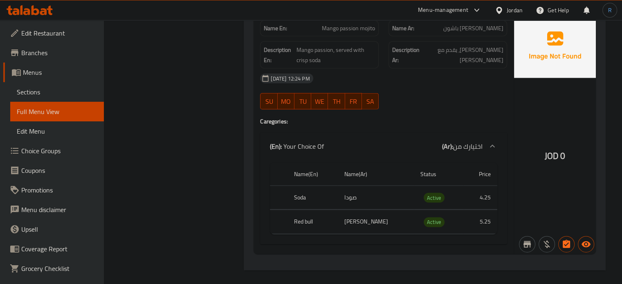
click at [430, 127] on div "Name En: Mango passion mojito Name Ar: موهيتو مانجو باشون Description En: Mango…" at bounding box center [384, 134] width 260 height 240
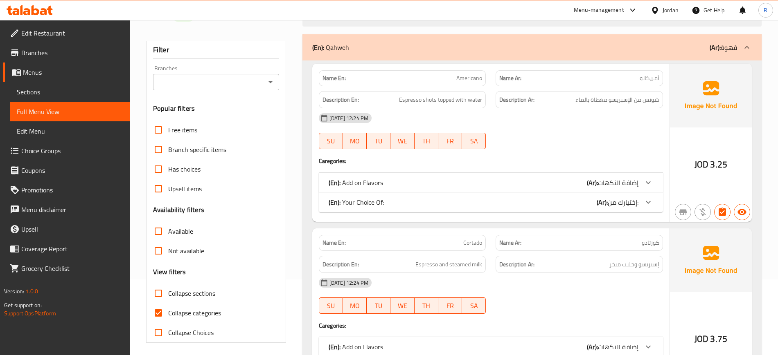
scroll to position [92, 0]
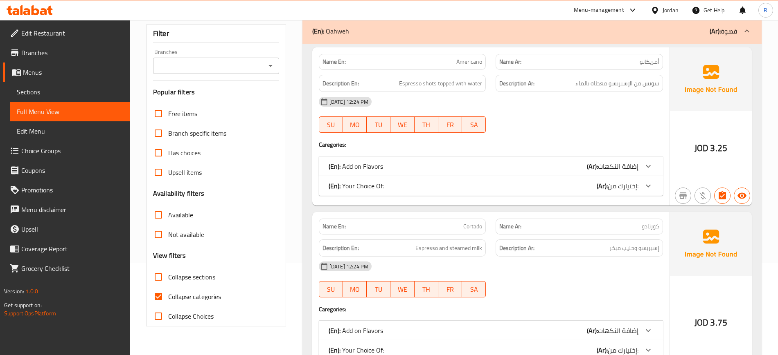
click at [157, 284] on input "Collapse categories" at bounding box center [158, 297] width 20 height 20
checkbox input "false"
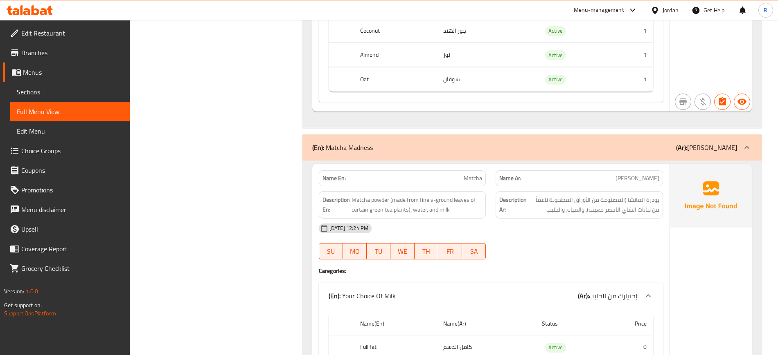
scroll to position [2376, 0]
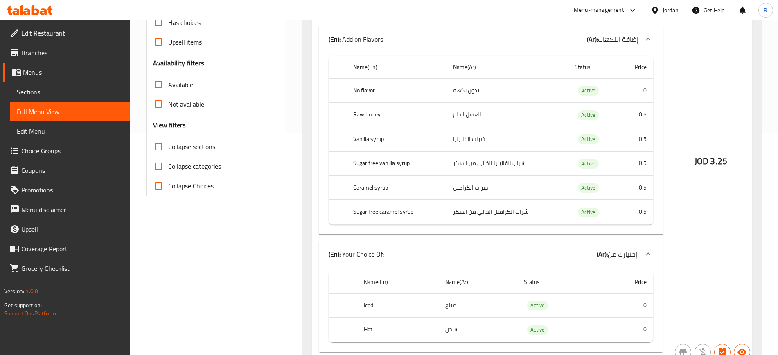
scroll to position [256, 0]
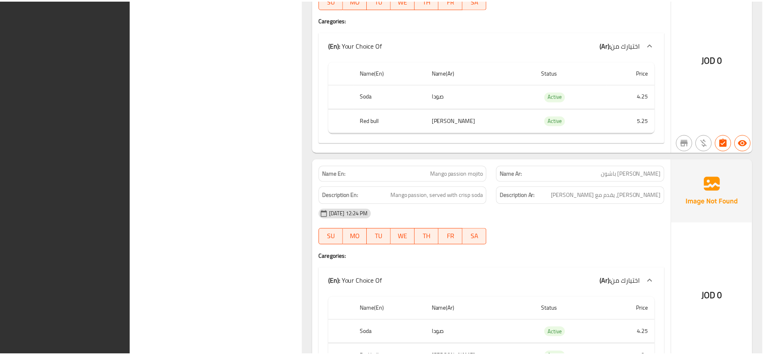
scroll to position [4166, 0]
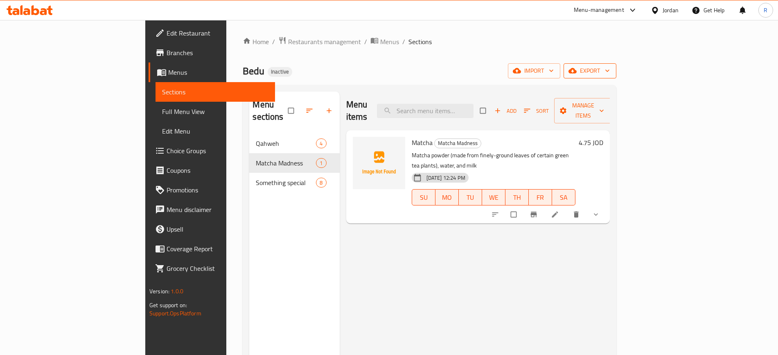
click at [611, 68] on icon "button" at bounding box center [607, 71] width 8 height 8
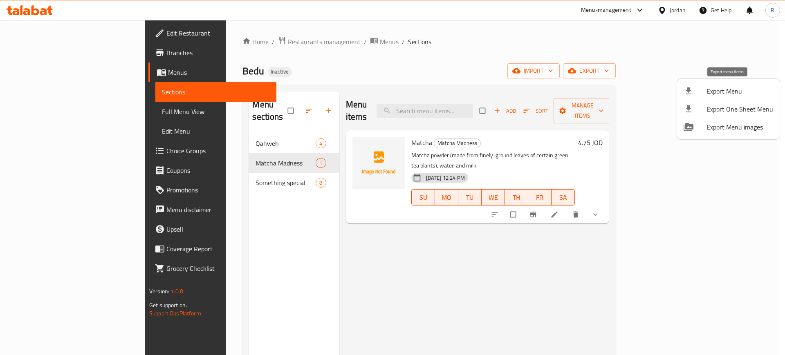
click at [628, 93] on icon at bounding box center [689, 91] width 10 height 10
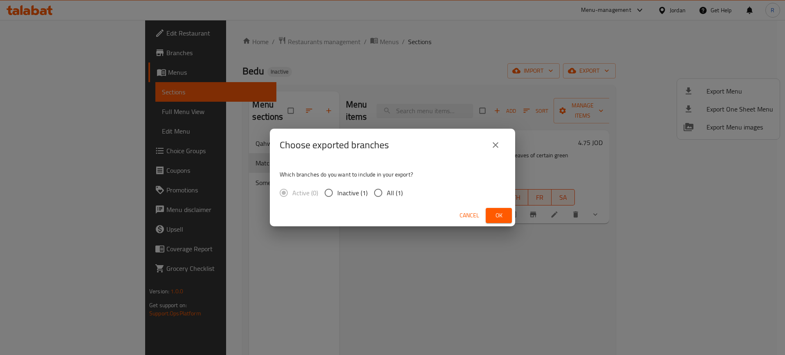
click at [378, 199] on input "All (1)" at bounding box center [378, 192] width 17 height 17
radio input "true"
click at [484, 216] on div "Cancel Ok" at bounding box center [392, 216] width 245 height 22
click at [497, 220] on span "Ok" at bounding box center [499, 216] width 13 height 10
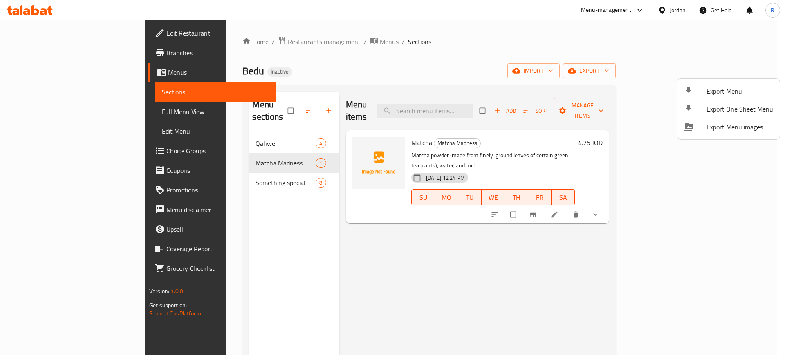
drag, startPoint x: 286, startPoint y: 248, endPoint x: 295, endPoint y: 169, distance: 80.2
click at [286, 248] on div at bounding box center [392, 177] width 785 height 355
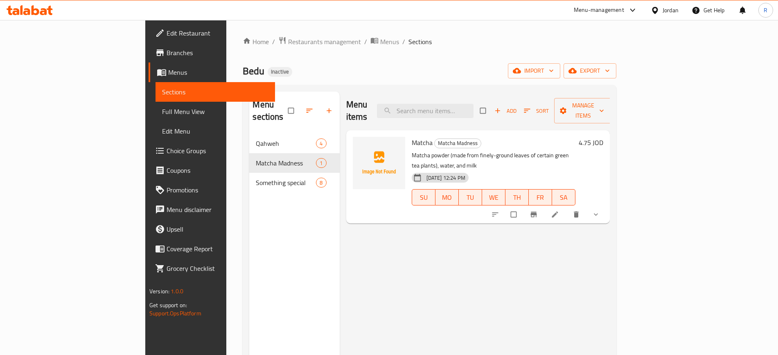
click at [166, 146] on span "Choice Groups" at bounding box center [217, 151] width 102 height 10
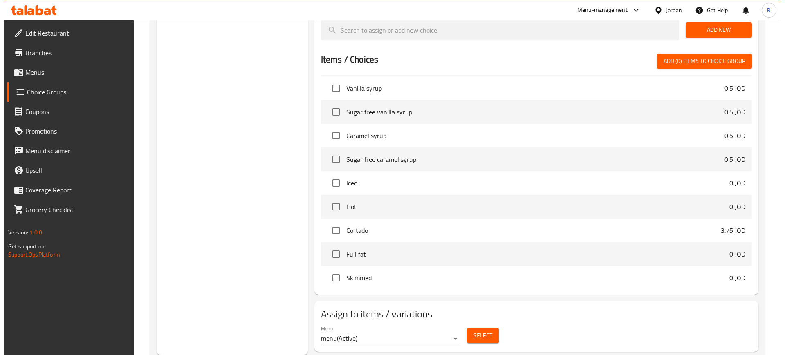
scroll to position [153, 0]
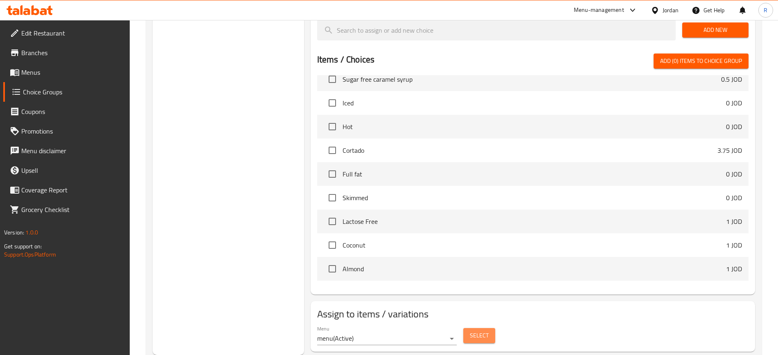
click at [483, 284] on span "Select" at bounding box center [479, 336] width 19 height 10
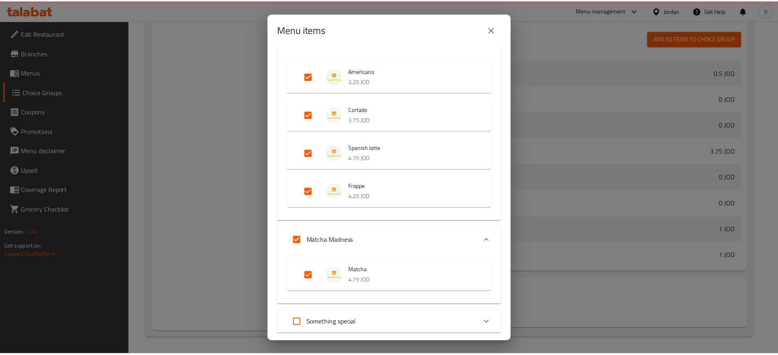
scroll to position [99, 0]
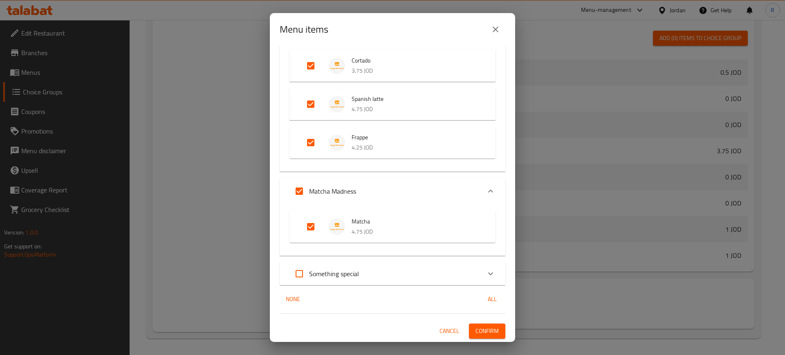
click at [498, 27] on icon "close" at bounding box center [496, 30] width 6 height 6
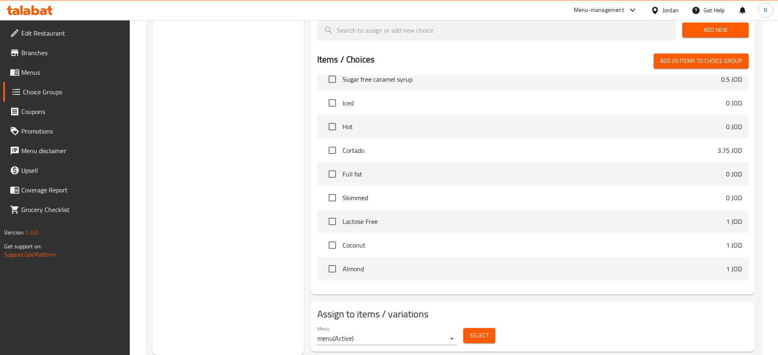
click at [24, 12] on icon at bounding box center [26, 11] width 7 height 7
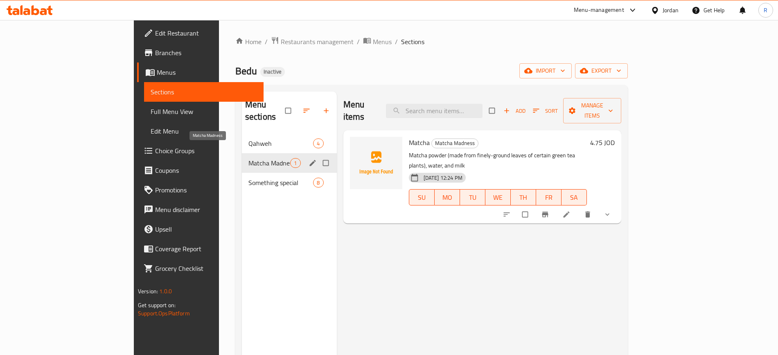
click at [248, 158] on span "Matcha Madness" at bounding box center [269, 163] width 42 height 10
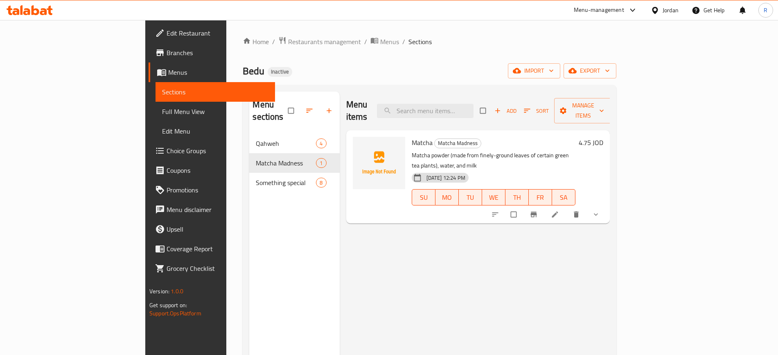
click at [412, 137] on span "Matcha" at bounding box center [422, 143] width 21 height 12
copy h6 "Matcha"
click at [610, 74] on span "export" at bounding box center [590, 71] width 40 height 10
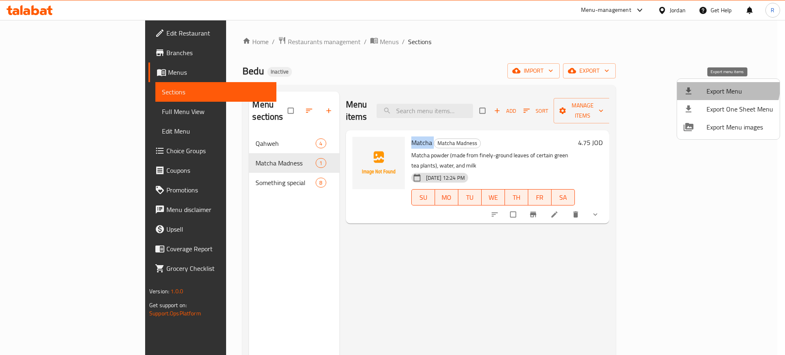
click at [725, 87] on span "Export Menu" at bounding box center [740, 91] width 67 height 10
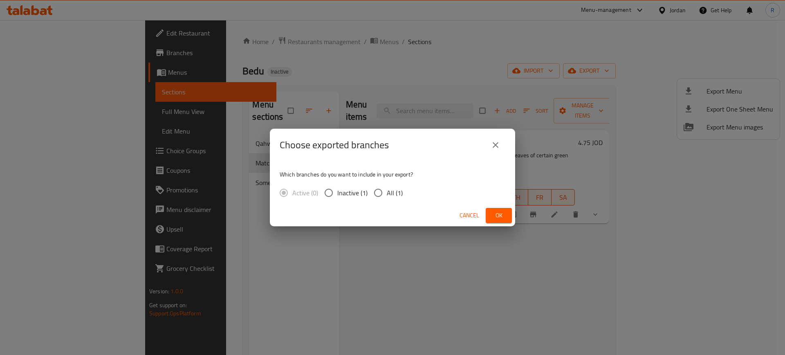
click at [382, 195] on input "All (1)" at bounding box center [378, 192] width 17 height 17
radio input "true"
click at [500, 214] on span "Ok" at bounding box center [499, 216] width 13 height 10
